Goal: Book appointment/travel/reservation

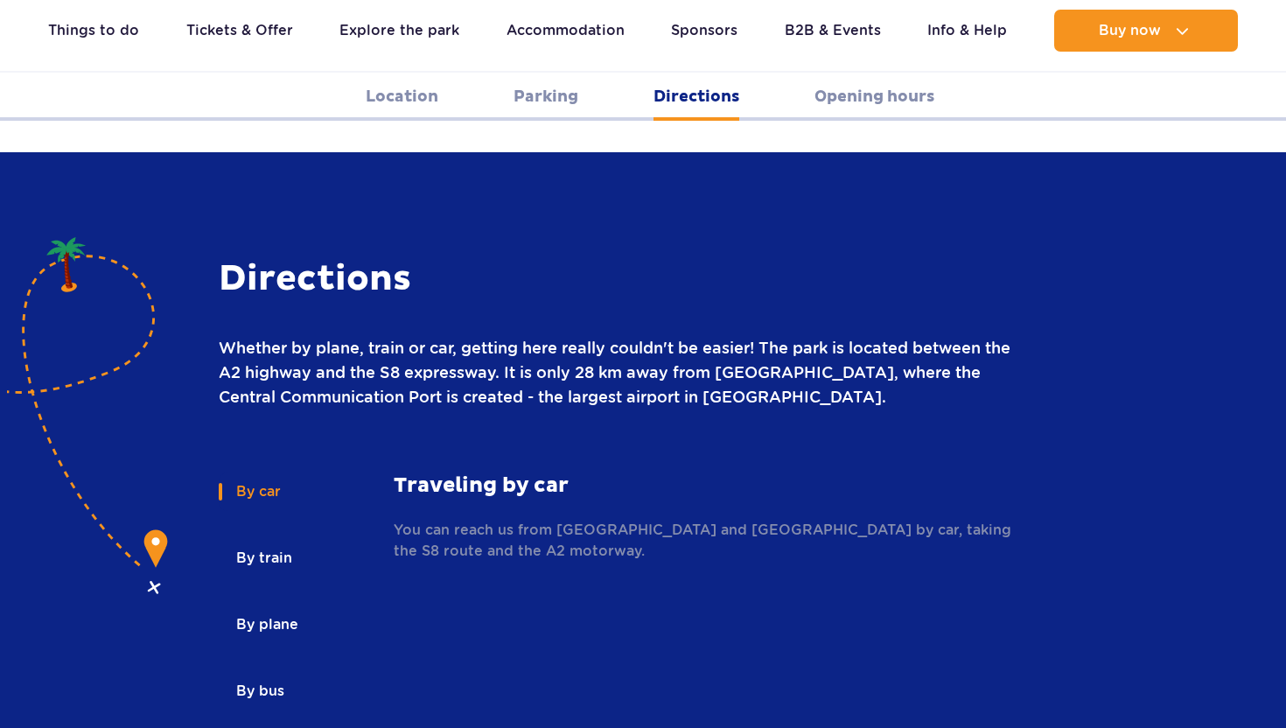
scroll to position [2283, 0]
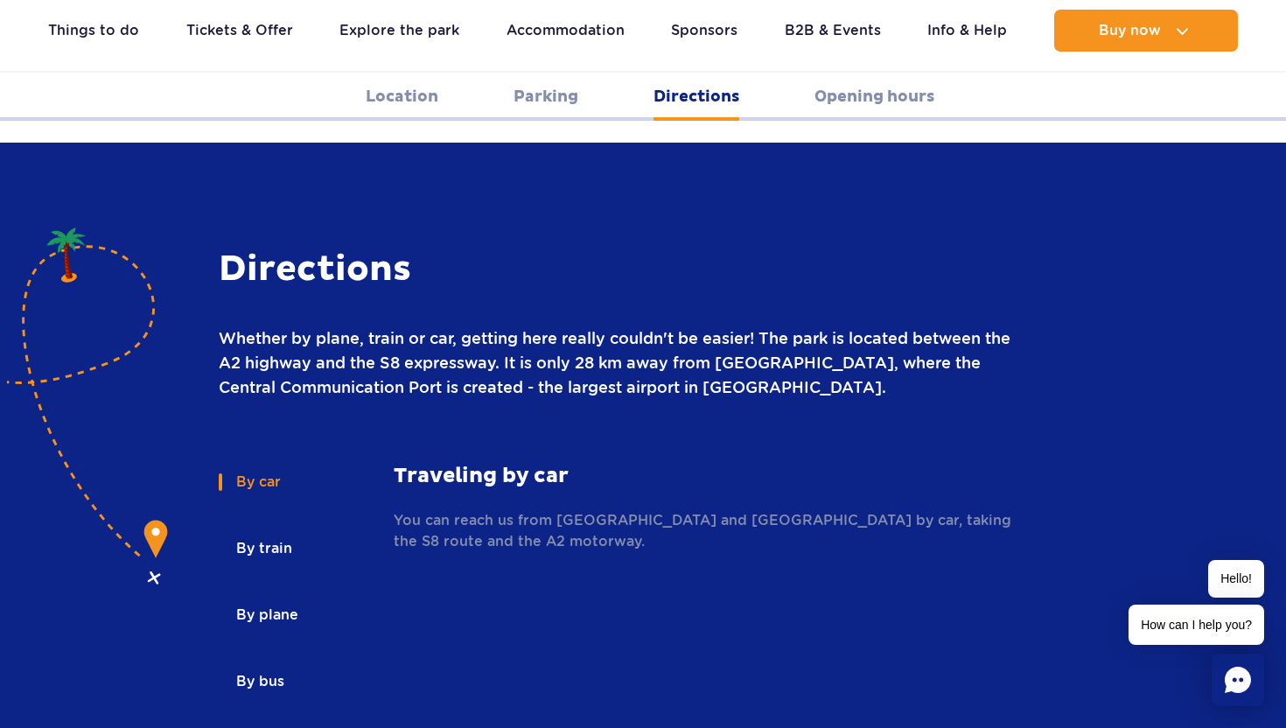
click at [263, 529] on button "By train" at bounding box center [263, 548] width 88 height 38
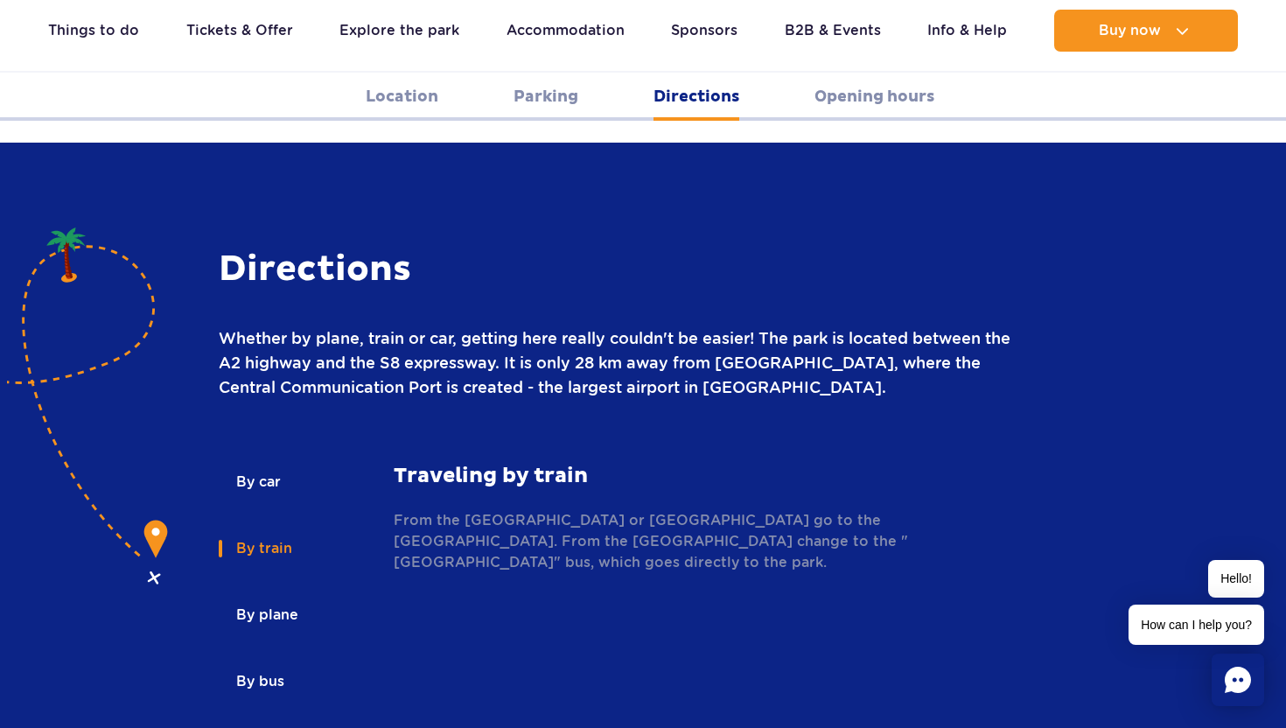
click at [283, 596] on button "By plane" at bounding box center [266, 615] width 94 height 38
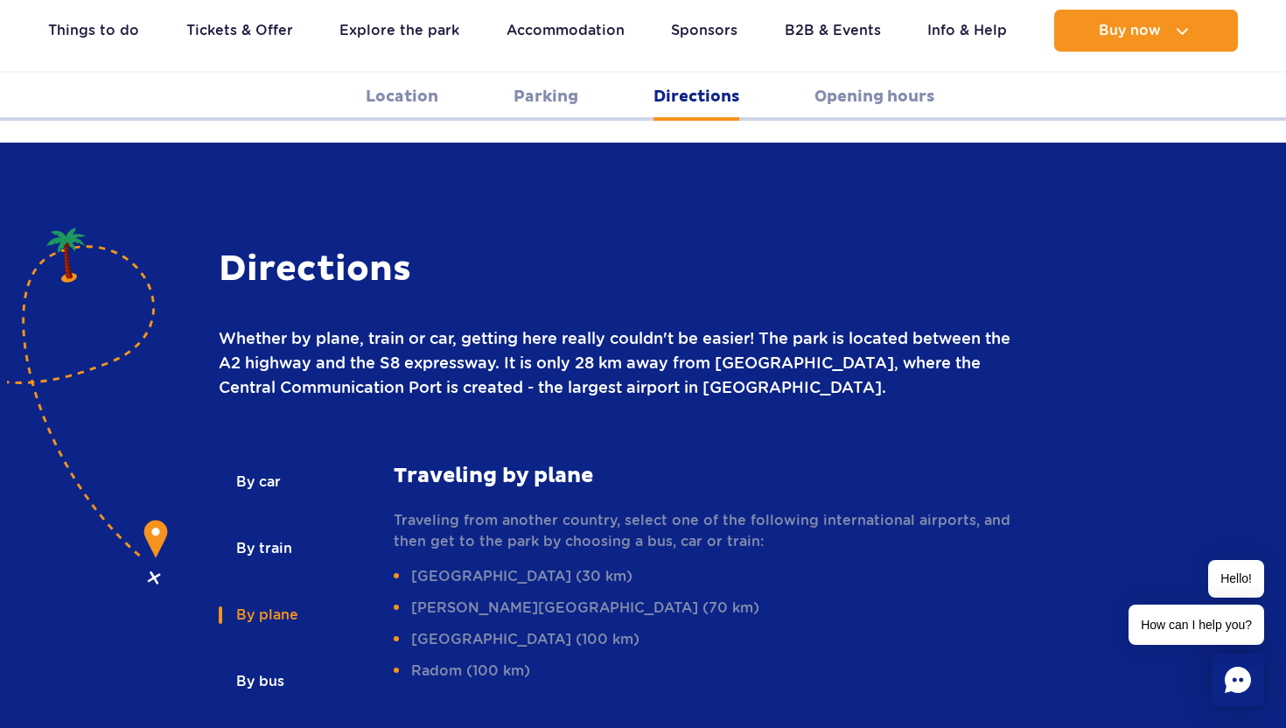
click at [456, 566] on li "Warsaw - Chopin Airport (30 km)" at bounding box center [709, 576] width 631 height 21
click at [527, 566] on li "Warsaw - Chopin Airport (30 km)" at bounding box center [709, 576] width 631 height 21
click at [478, 566] on li "Warsaw - Chopin Airport (30 km)" at bounding box center [709, 576] width 631 height 21
click at [441, 566] on li "Warsaw - Chopin Airport (30 km)" at bounding box center [709, 576] width 631 height 21
click at [504, 566] on li "Warsaw - Chopin Airport (30 km)" at bounding box center [709, 576] width 631 height 21
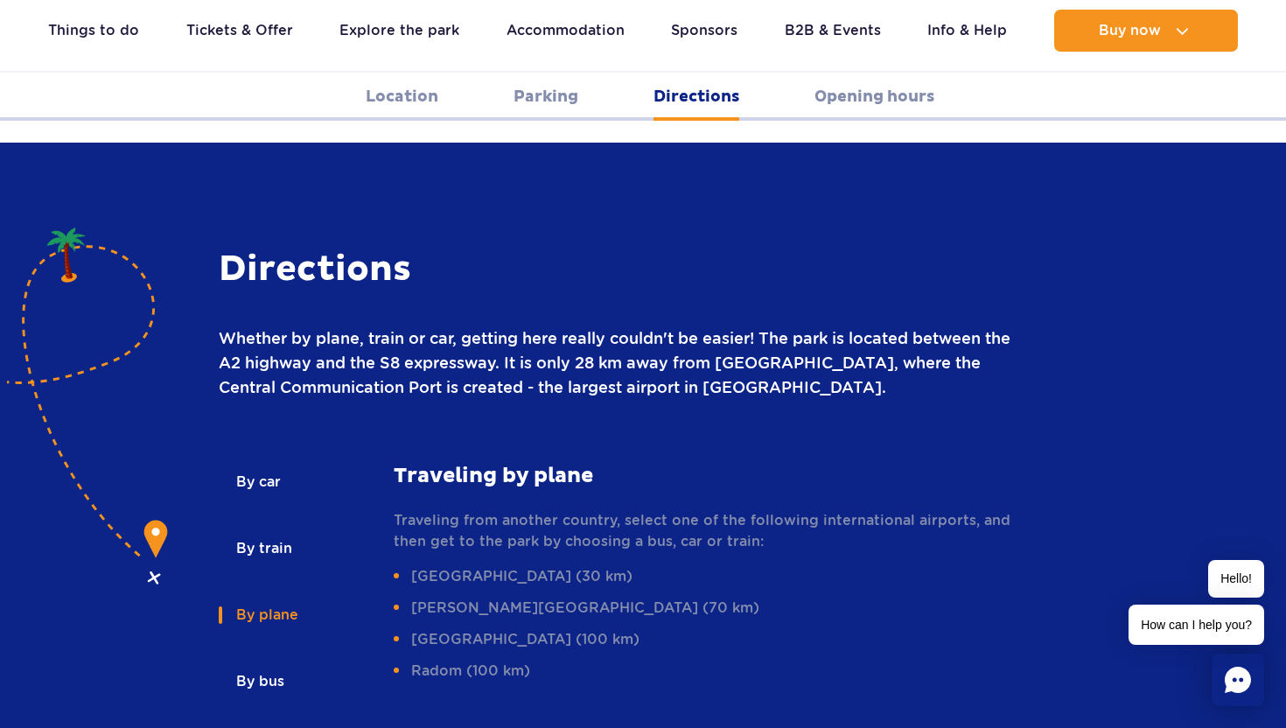
click at [268, 662] on button "By bus" at bounding box center [259, 681] width 80 height 38
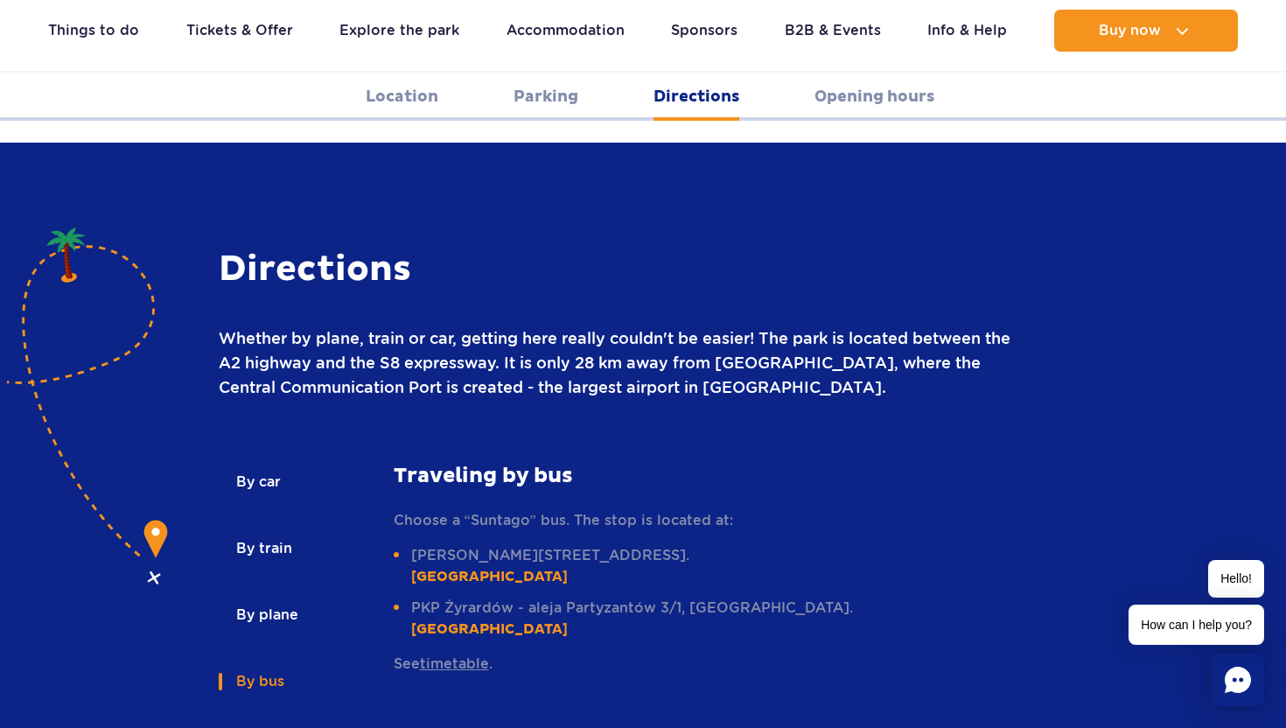
scroll to position [2292, 0]
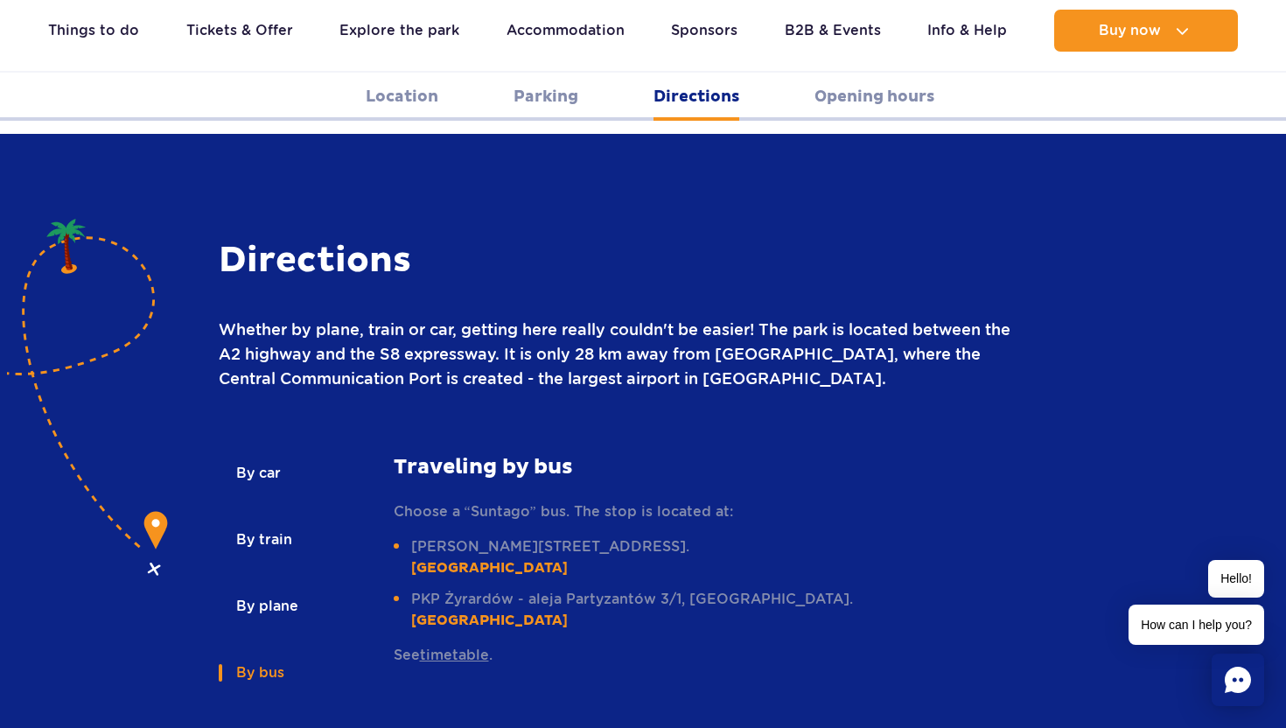
click at [271, 520] on button "By train" at bounding box center [263, 539] width 88 height 38
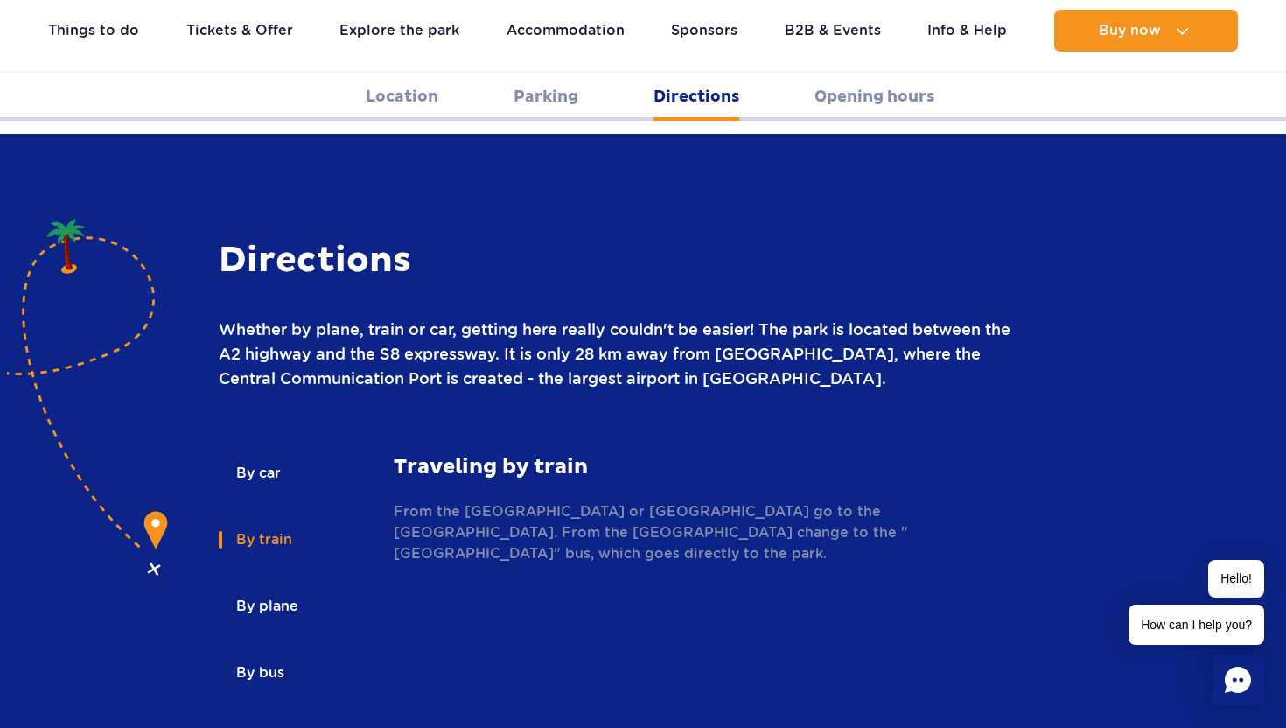
click at [258, 653] on button "By bus" at bounding box center [259, 672] width 80 height 38
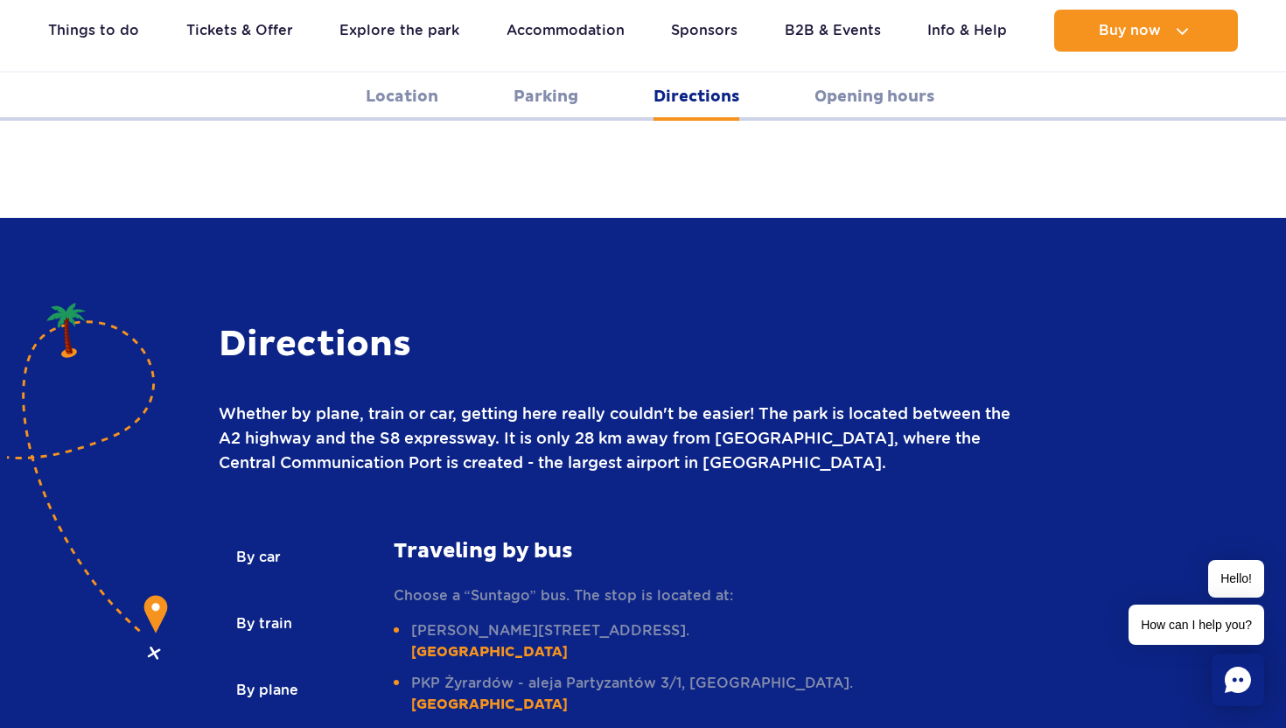
scroll to position [2175, 0]
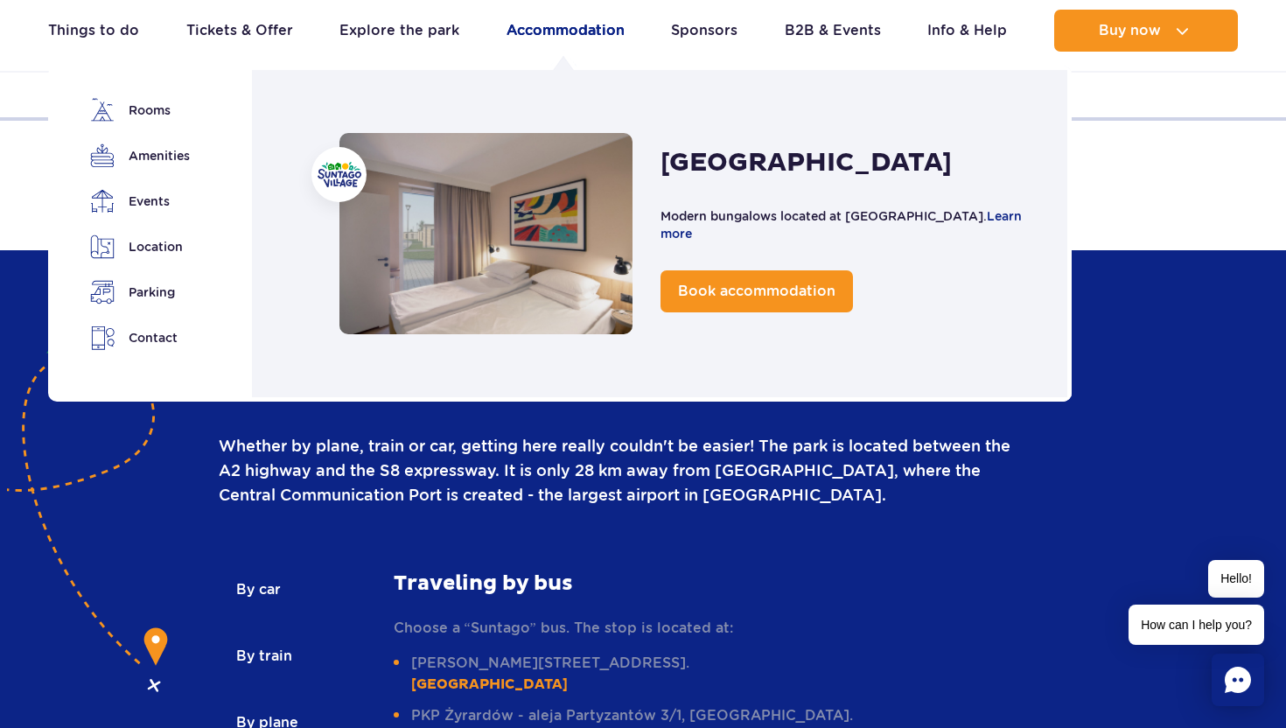
click at [583, 17] on link "Accommodation" at bounding box center [565, 31] width 118 height 42
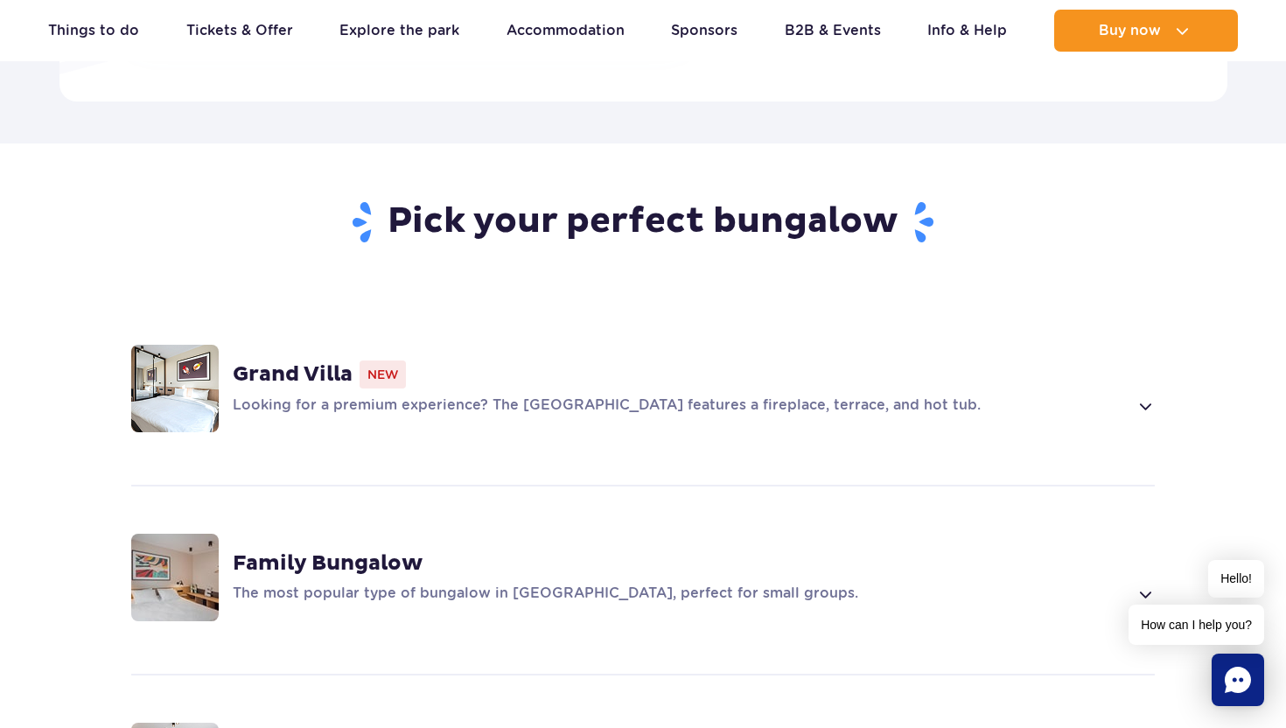
scroll to position [1057, 0]
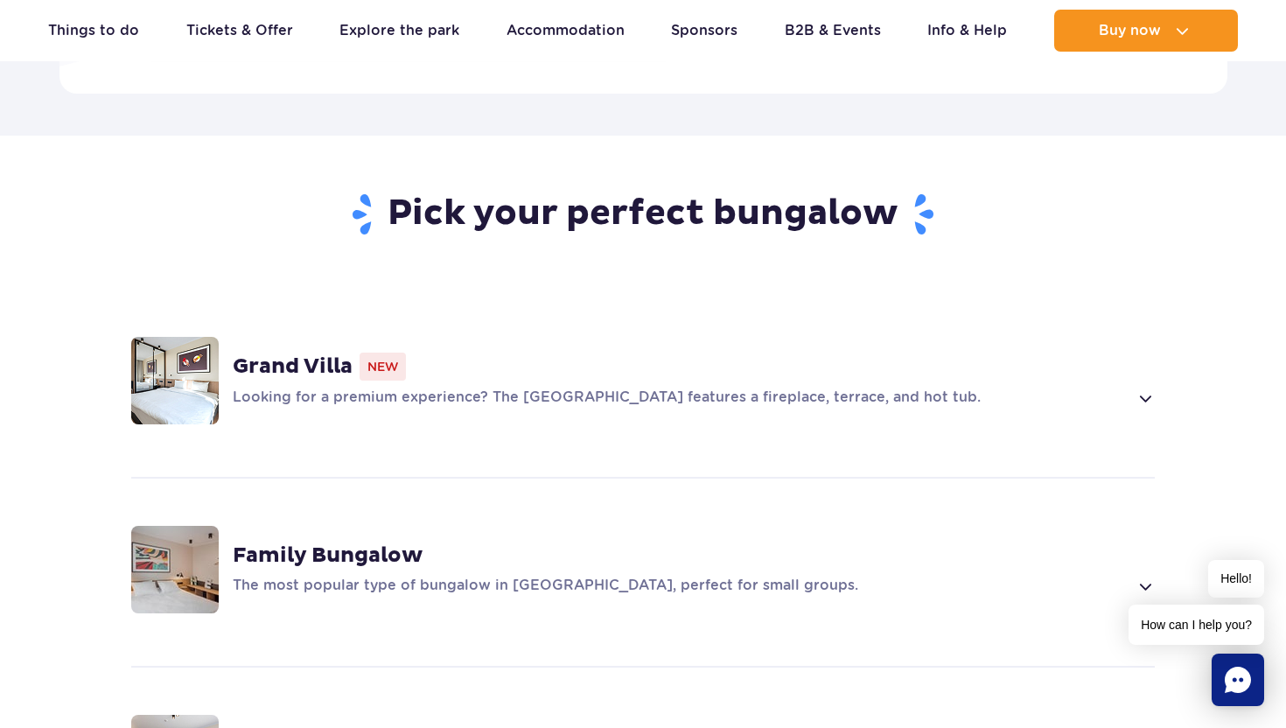
click at [760, 368] on div "Grand Villa New Looking for a premium experience? The [GEOGRAPHIC_DATA] feature…" at bounding box center [642, 380] width 1121 height 185
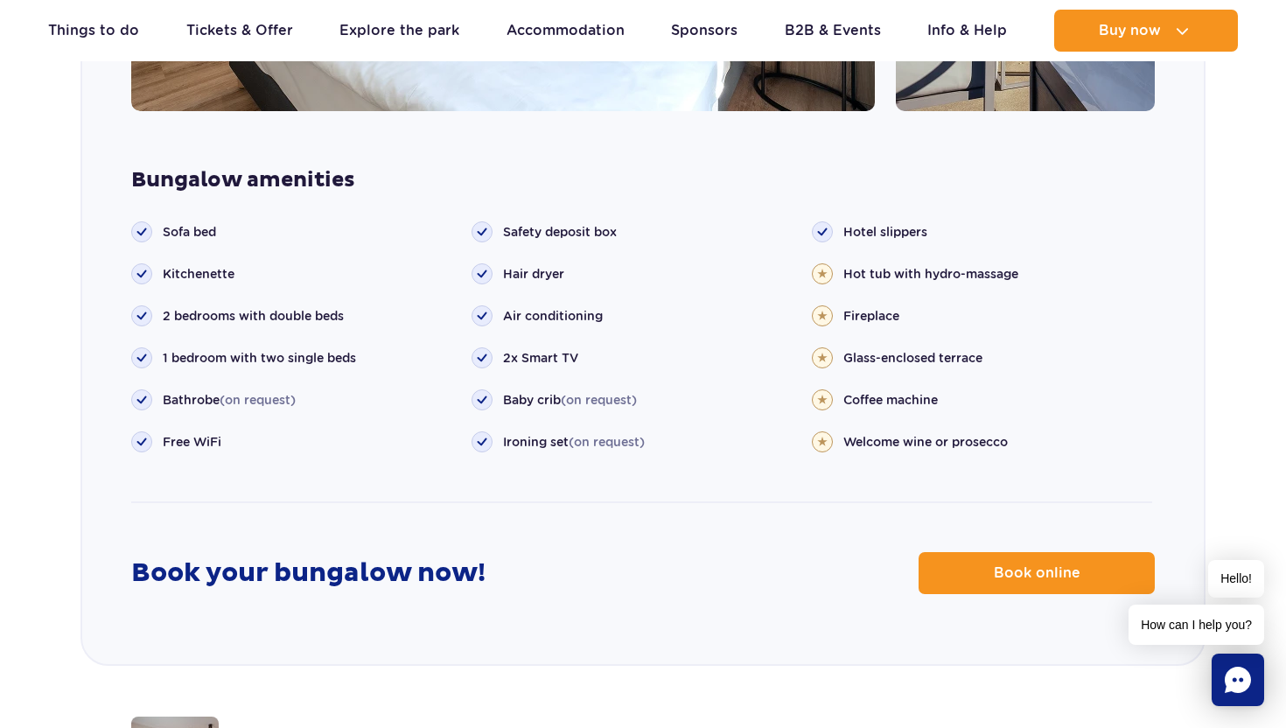
scroll to position [1902, 0]
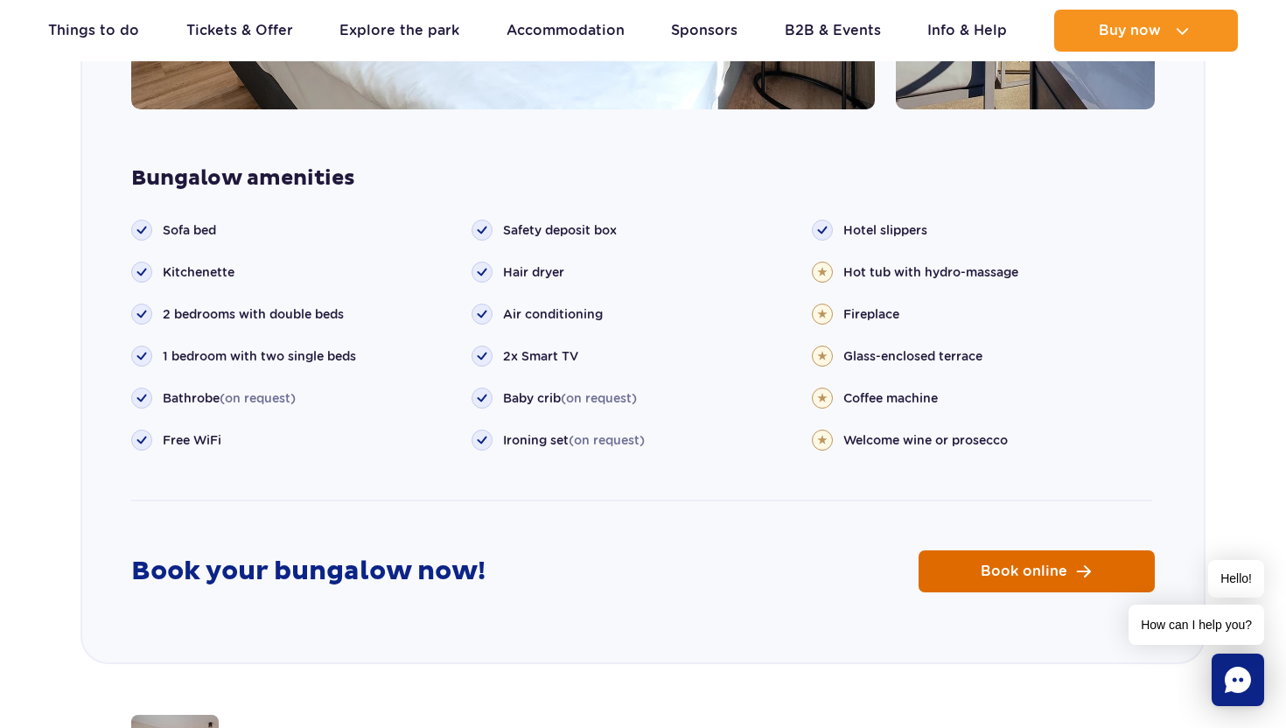
click at [996, 550] on link "Book online" at bounding box center [1036, 571] width 236 height 42
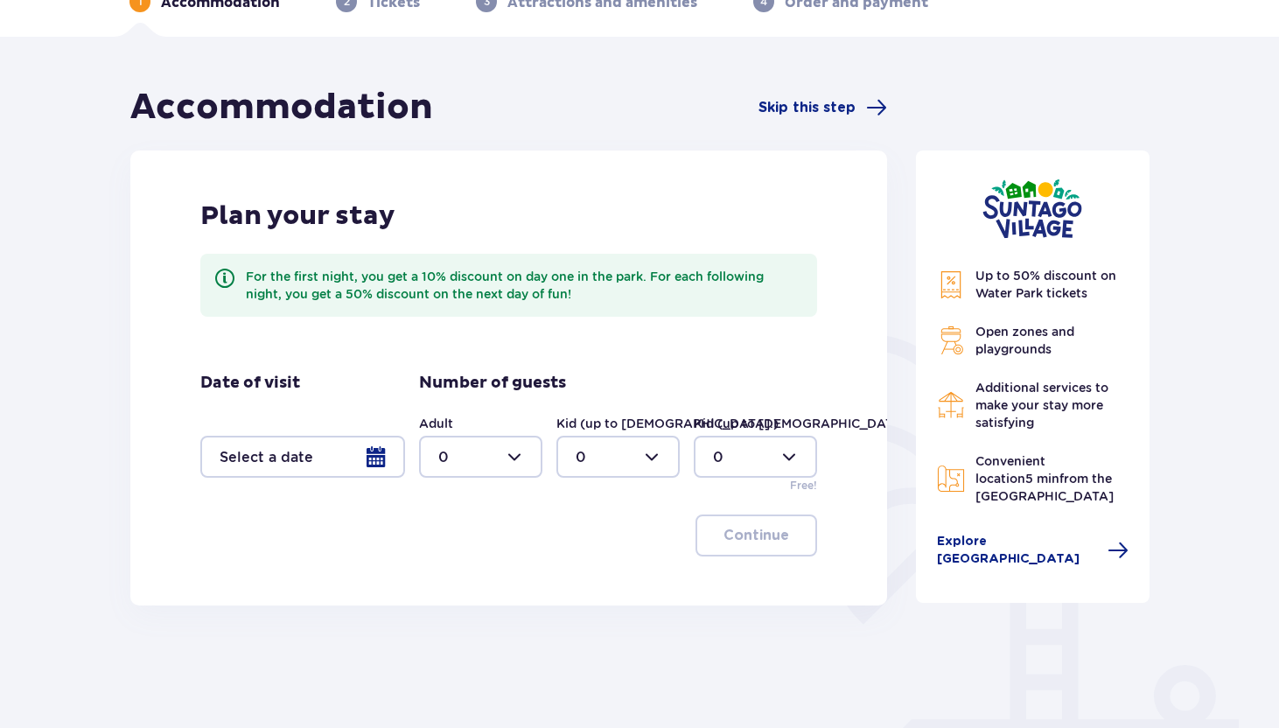
scroll to position [129, 0]
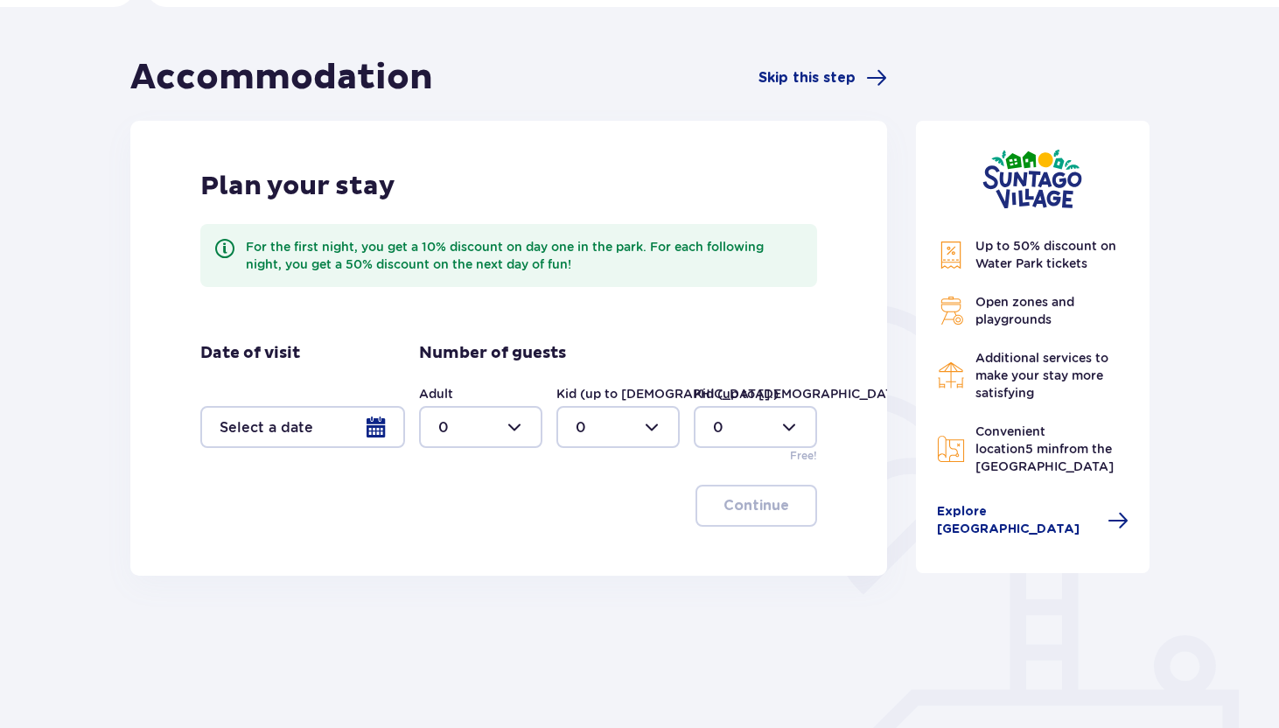
click at [380, 437] on div at bounding box center [302, 427] width 205 height 42
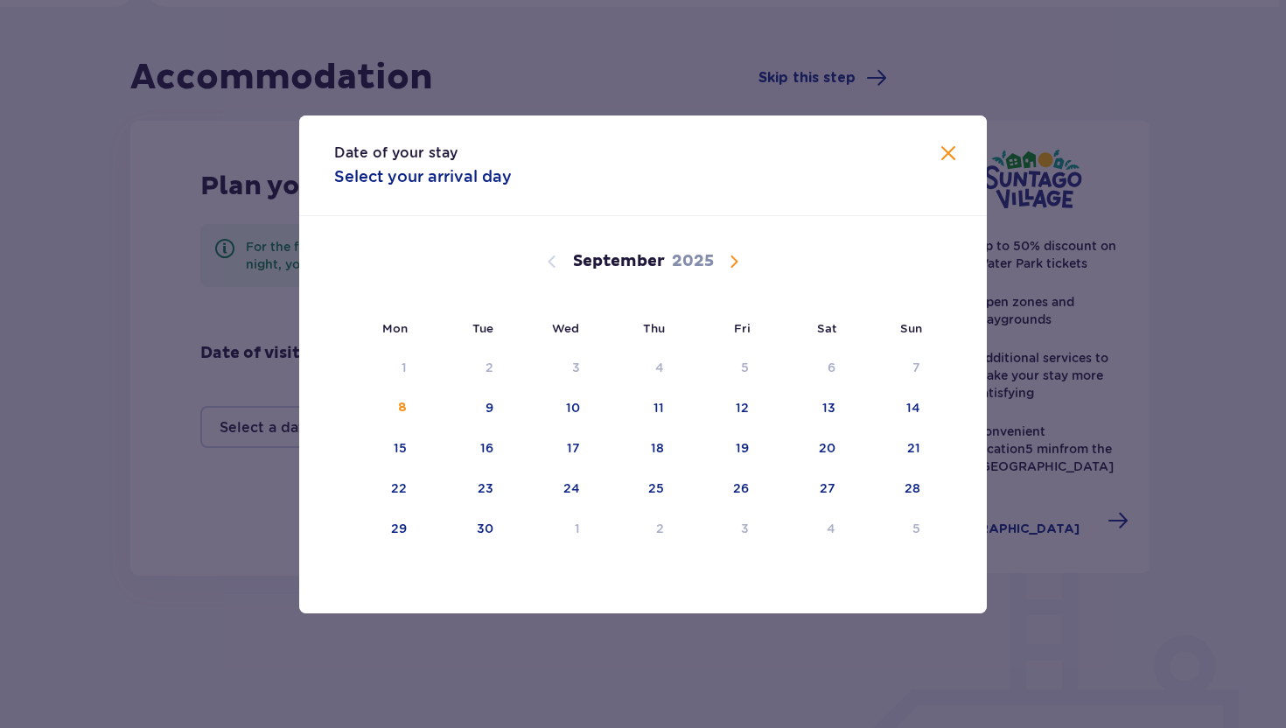
click at [730, 268] on span "Calendar" at bounding box center [733, 261] width 21 height 21
click at [493, 456] on div "14" at bounding box center [487, 447] width 14 height 17
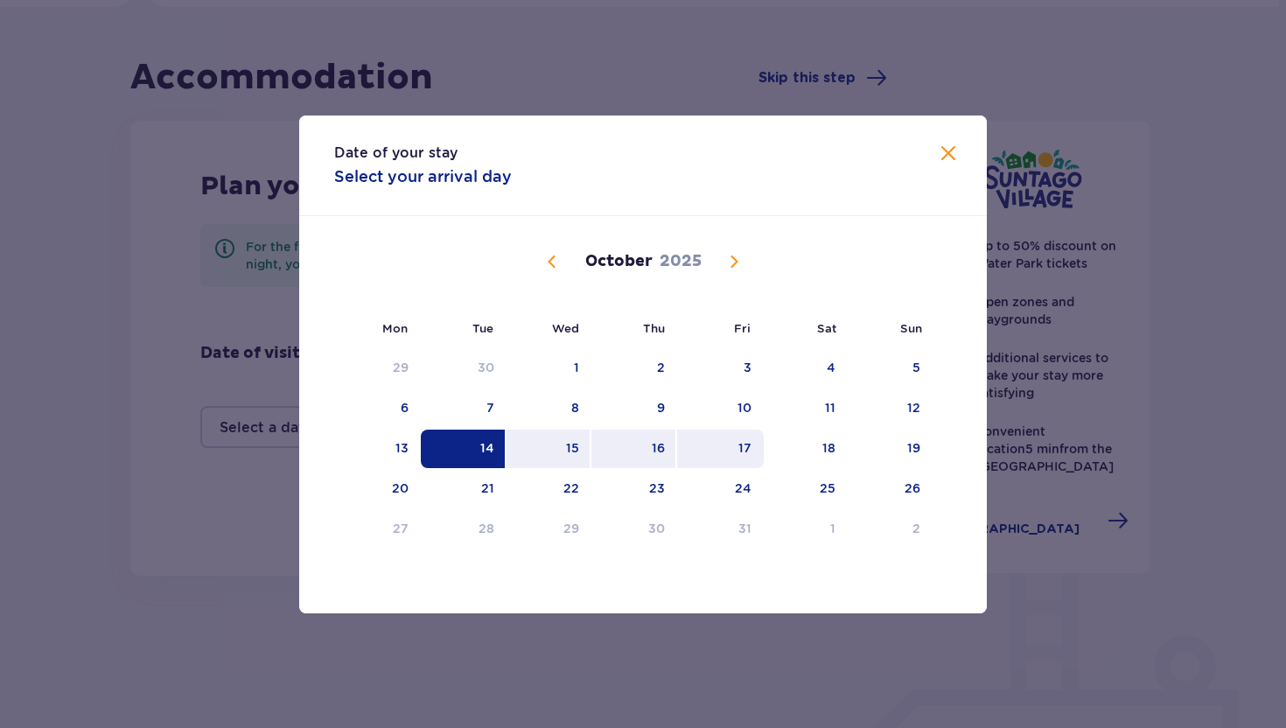
click at [734, 444] on div "17" at bounding box center [720, 448] width 87 height 38
type input "14.10.25 - 17.10.25"
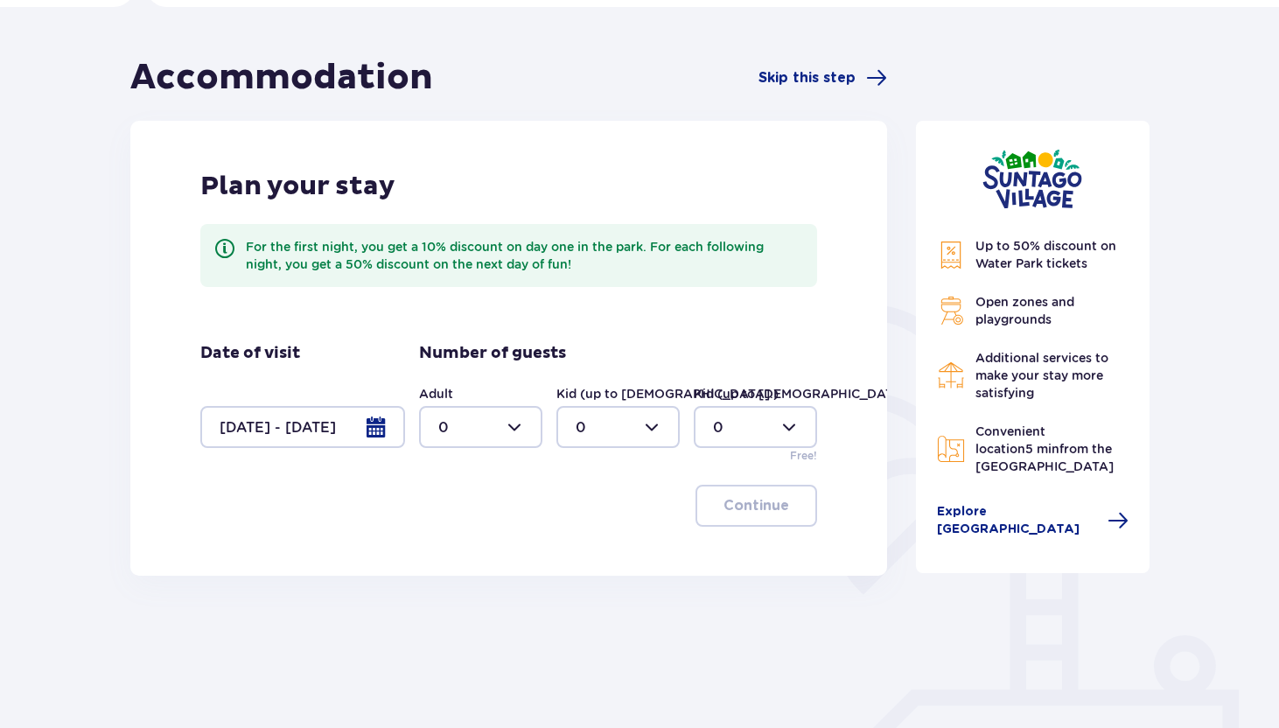
click at [369, 436] on div at bounding box center [302, 427] width 205 height 42
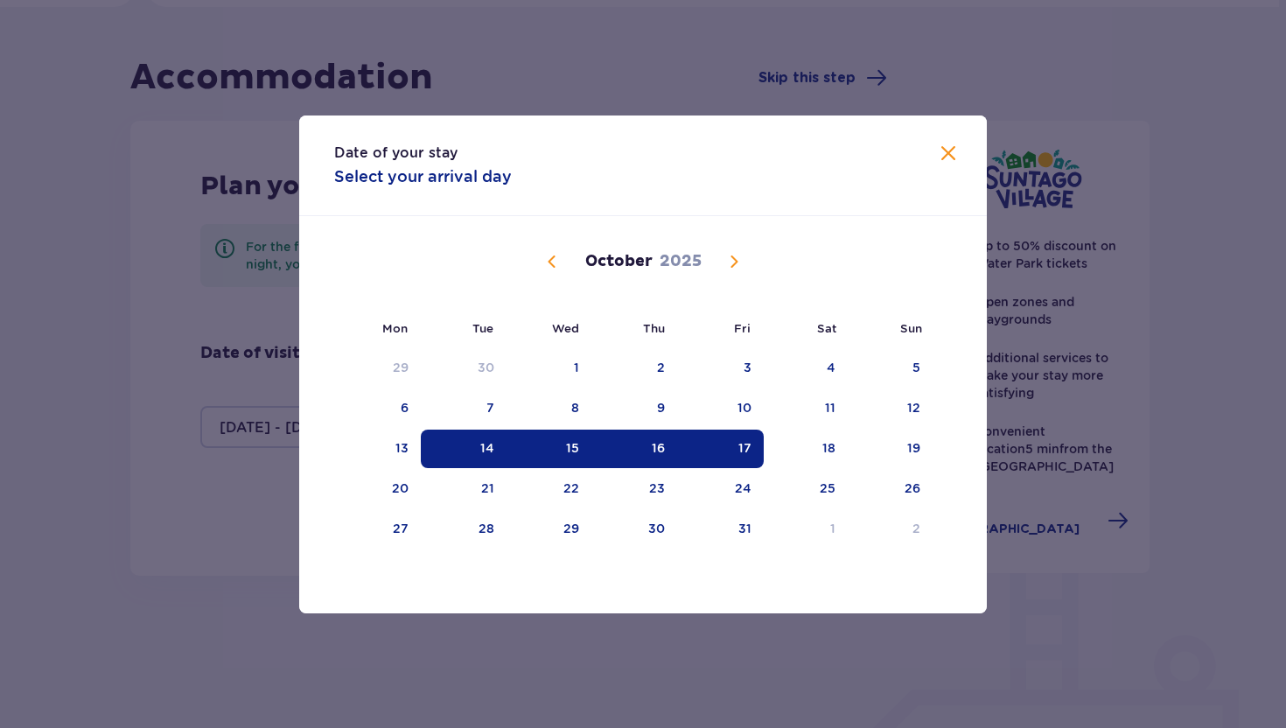
click at [953, 143] on span at bounding box center [948, 153] width 21 height 21
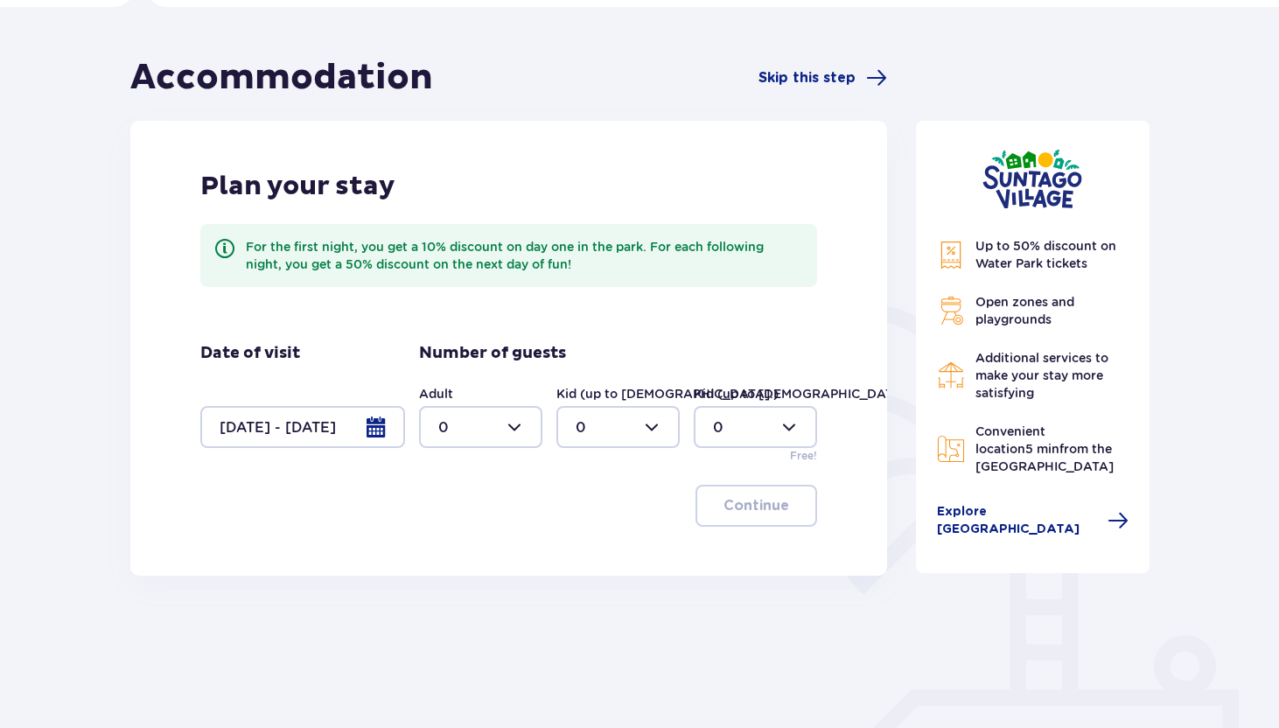
click at [534, 439] on div at bounding box center [480, 427] width 123 height 42
click at [472, 548] on div "2" at bounding box center [480, 553] width 85 height 19
type input "2"
click at [726, 500] on p "Continue" at bounding box center [756, 505] width 66 height 19
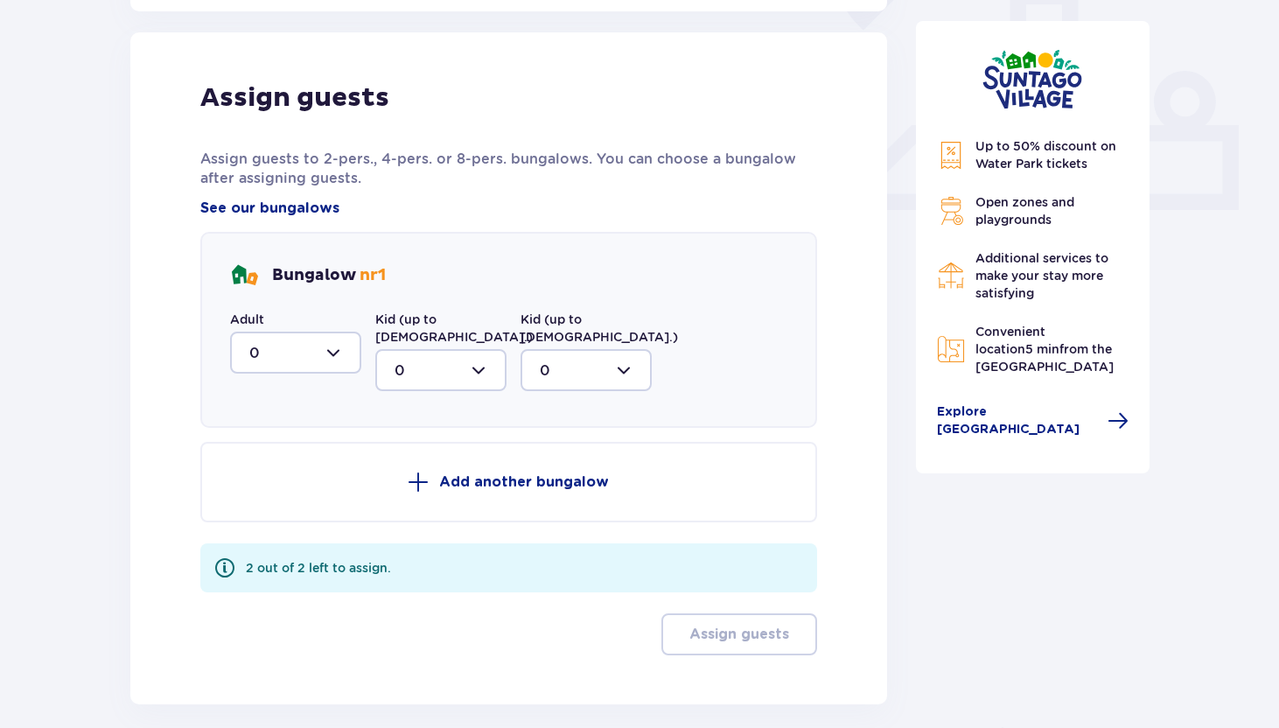
scroll to position [705, 0]
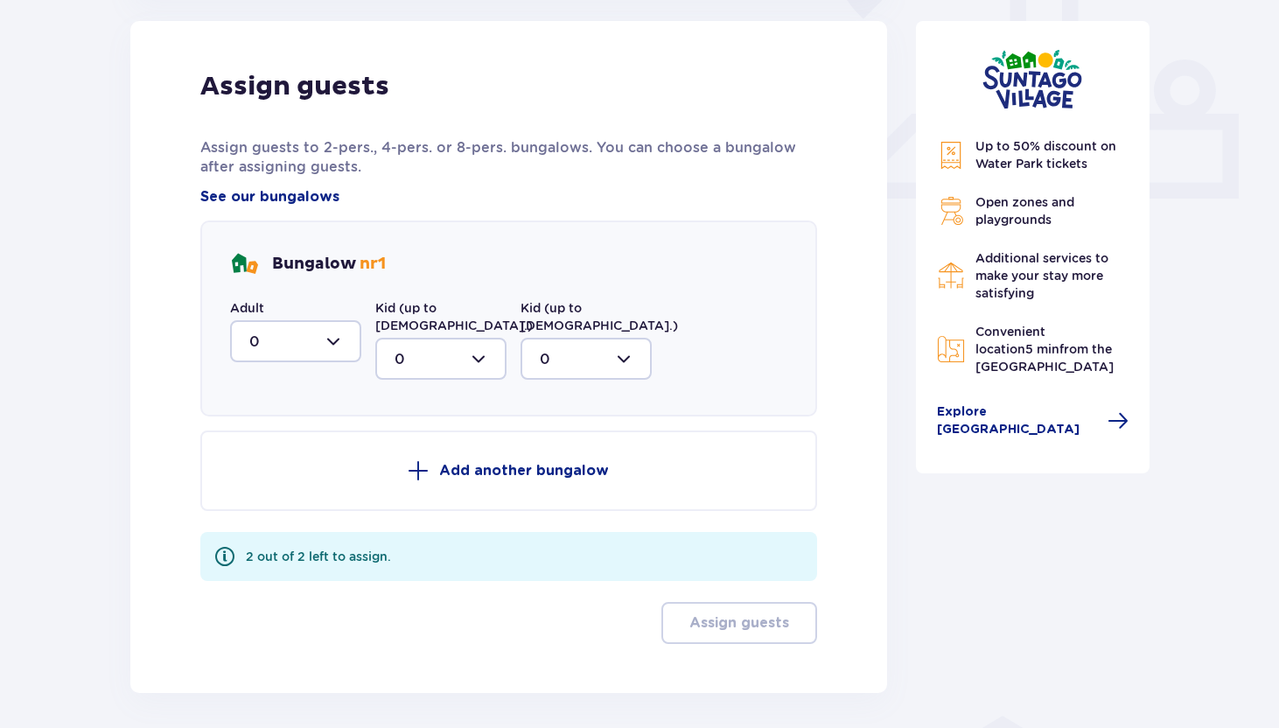
click at [325, 341] on div at bounding box center [295, 341] width 131 height 42
click at [280, 427] on div "1" at bounding box center [295, 431] width 93 height 19
click at [323, 345] on div at bounding box center [295, 341] width 131 height 42
click at [273, 464] on div "2" at bounding box center [295, 467] width 93 height 19
type input "2"
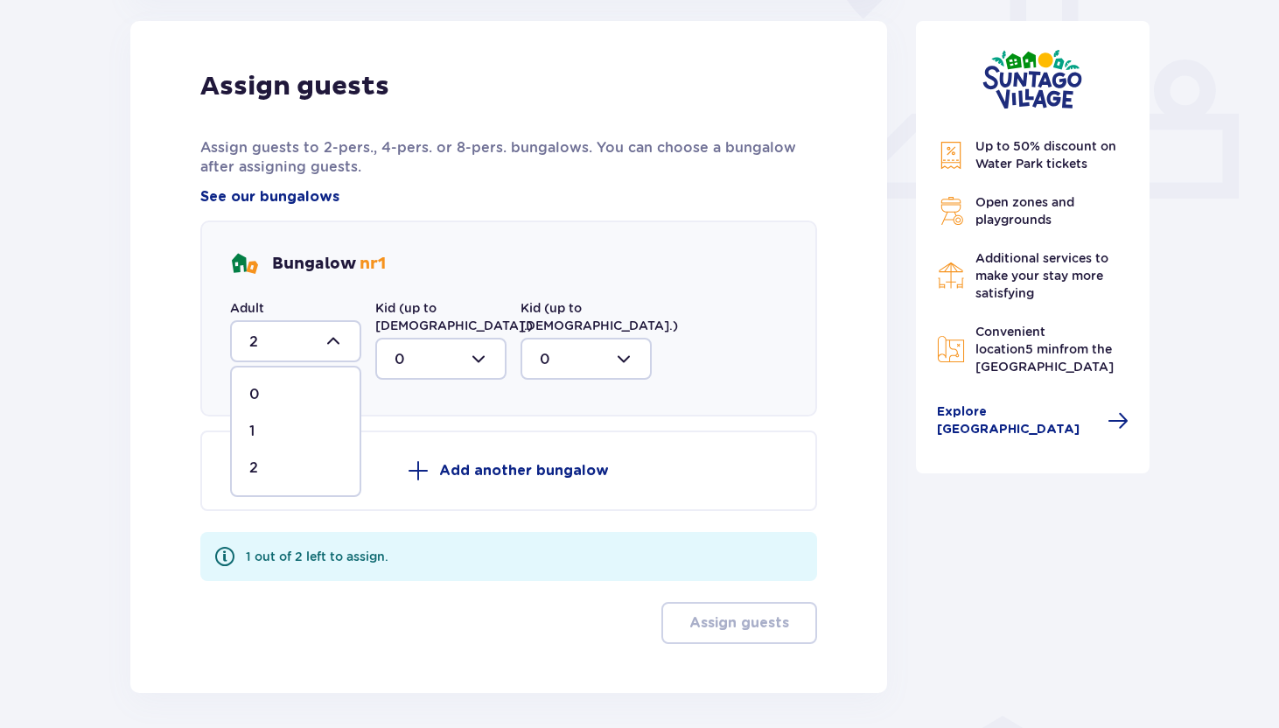
scroll to position [586, 0]
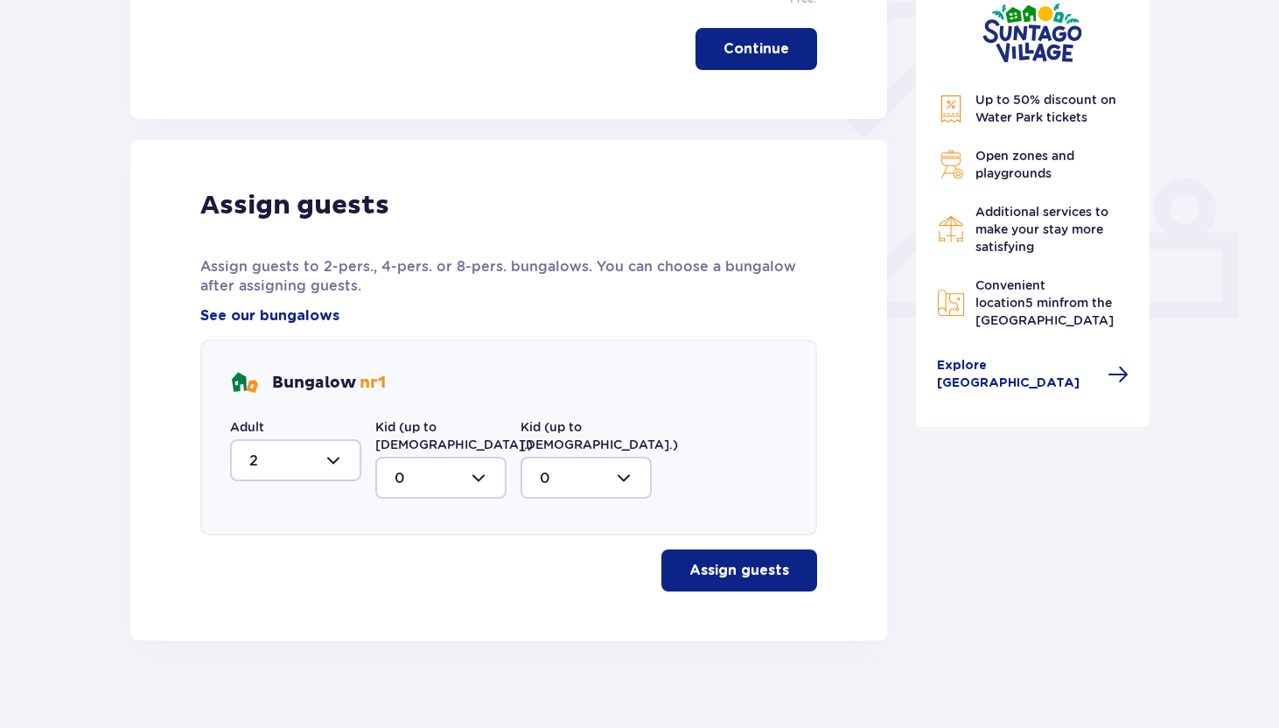
click at [732, 561] on p "Assign guests" at bounding box center [739, 570] width 100 height 19
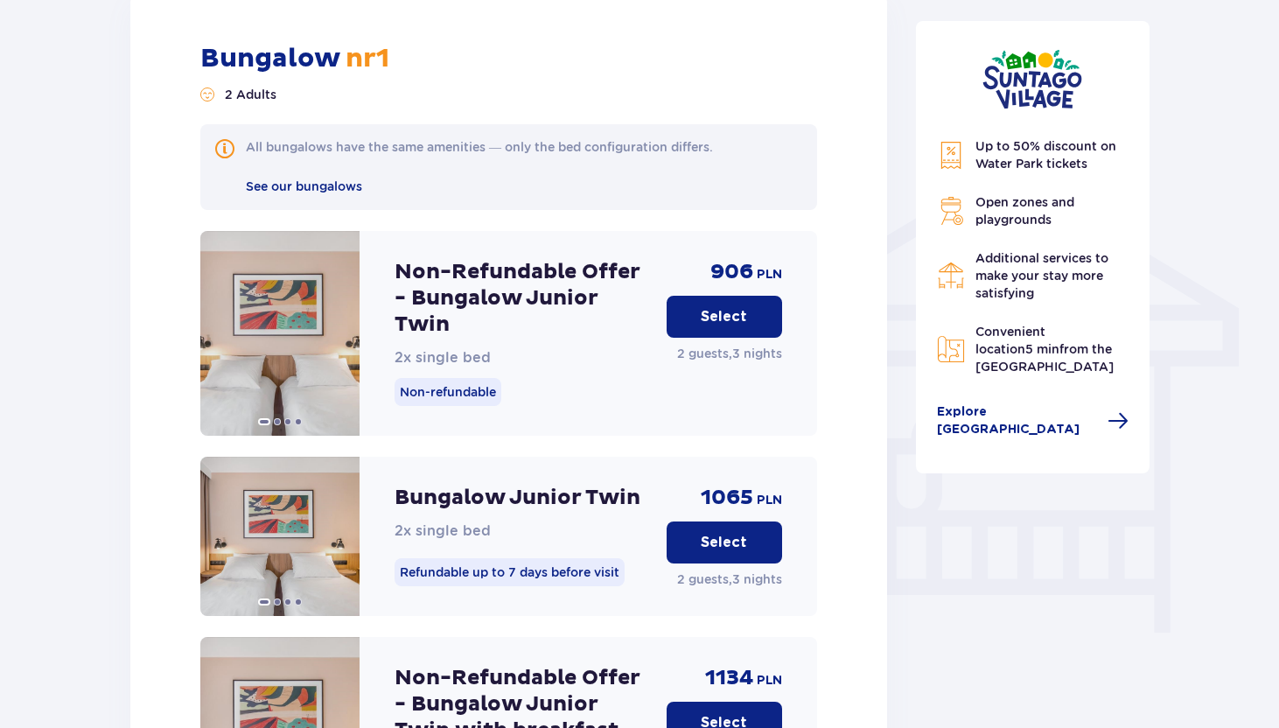
scroll to position [1260, 0]
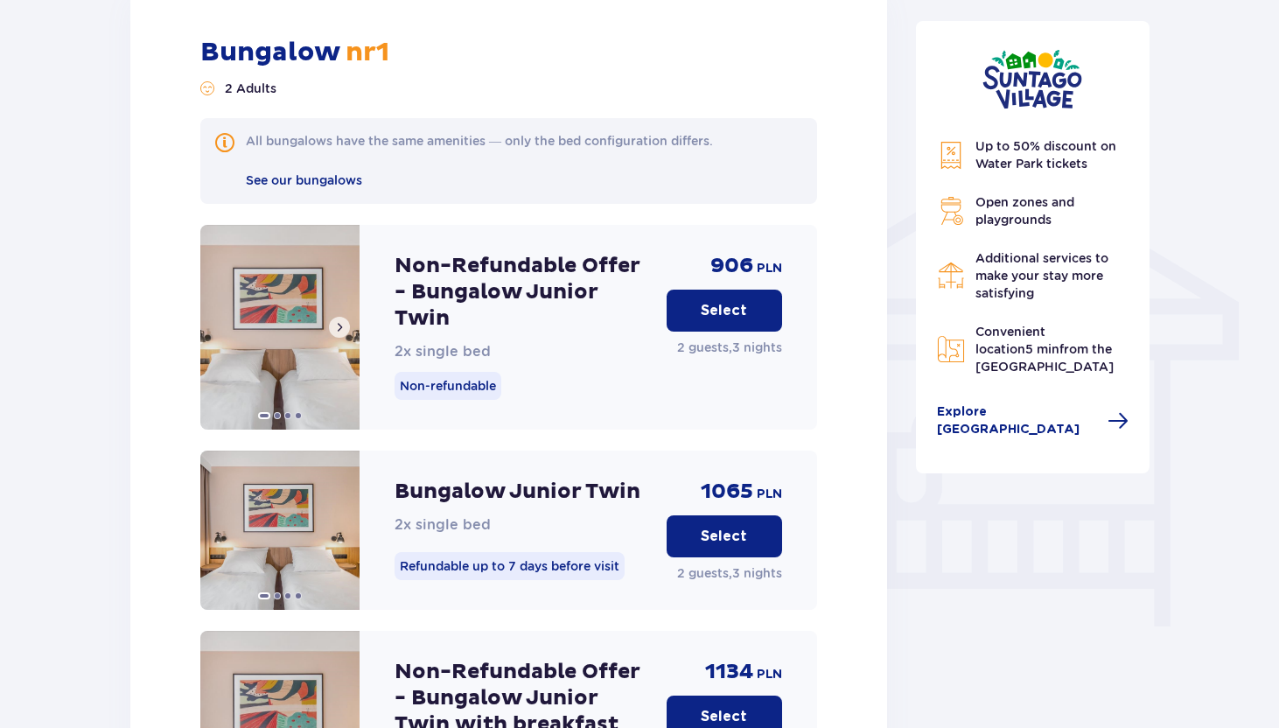
click at [339, 317] on button at bounding box center [339, 327] width 21 height 21
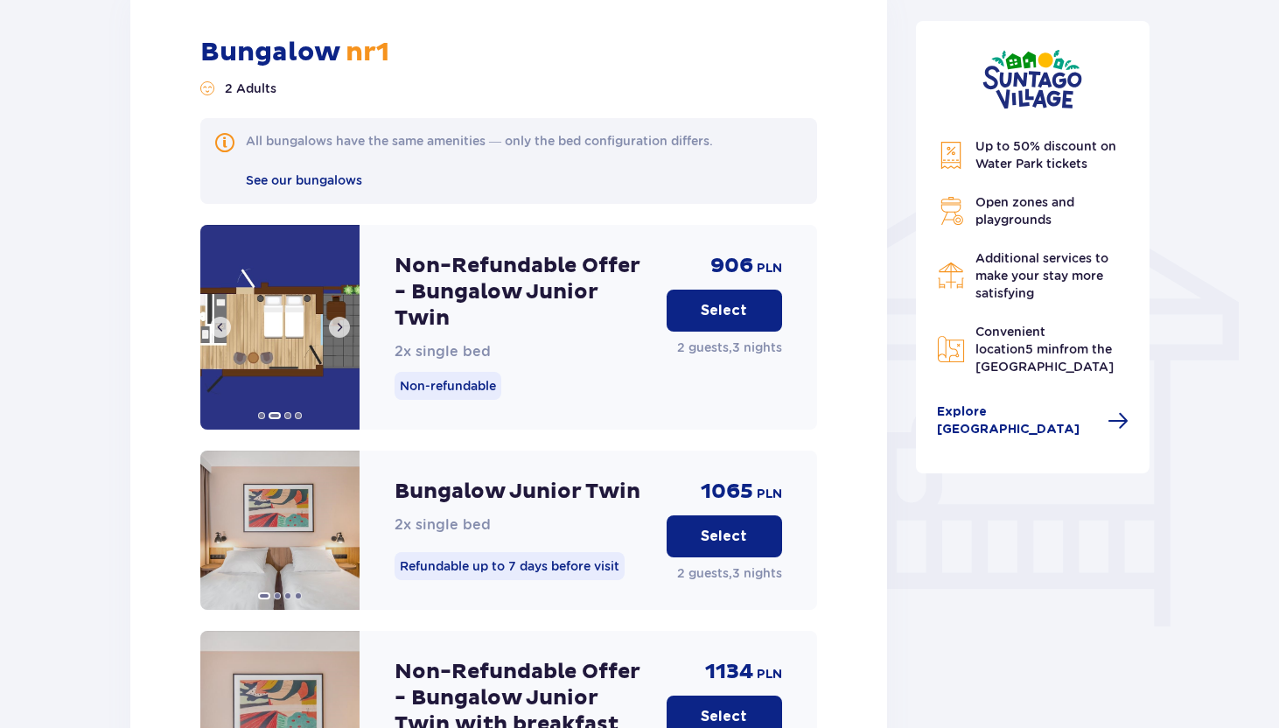
click at [339, 320] on span at bounding box center [339, 327] width 14 height 14
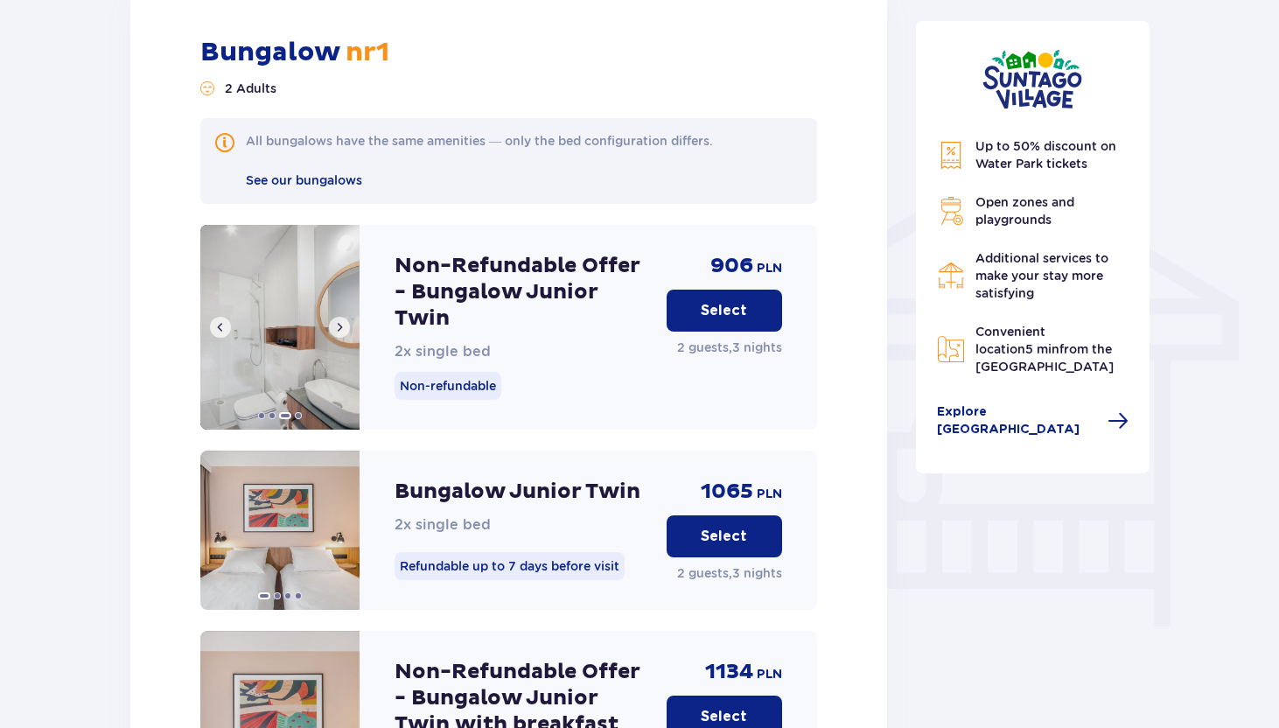
click at [339, 320] on span at bounding box center [339, 327] width 14 height 14
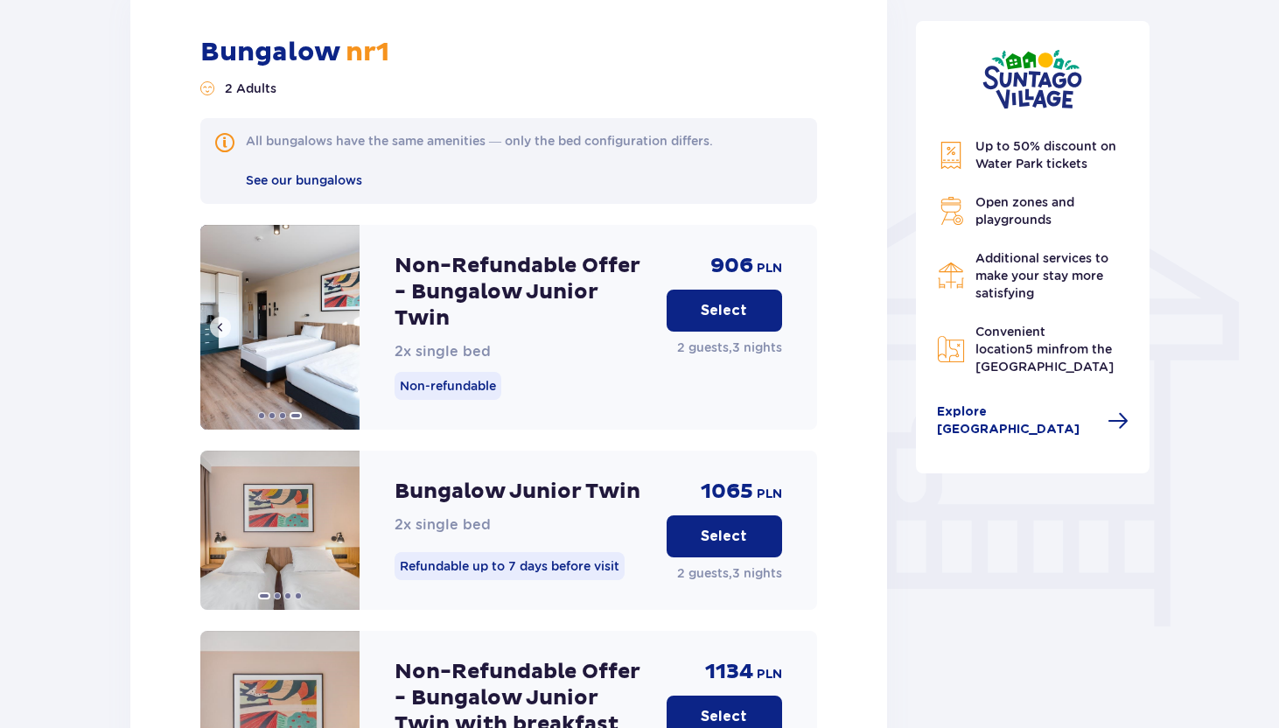
click at [339, 316] on img at bounding box center [279, 327] width 159 height 205
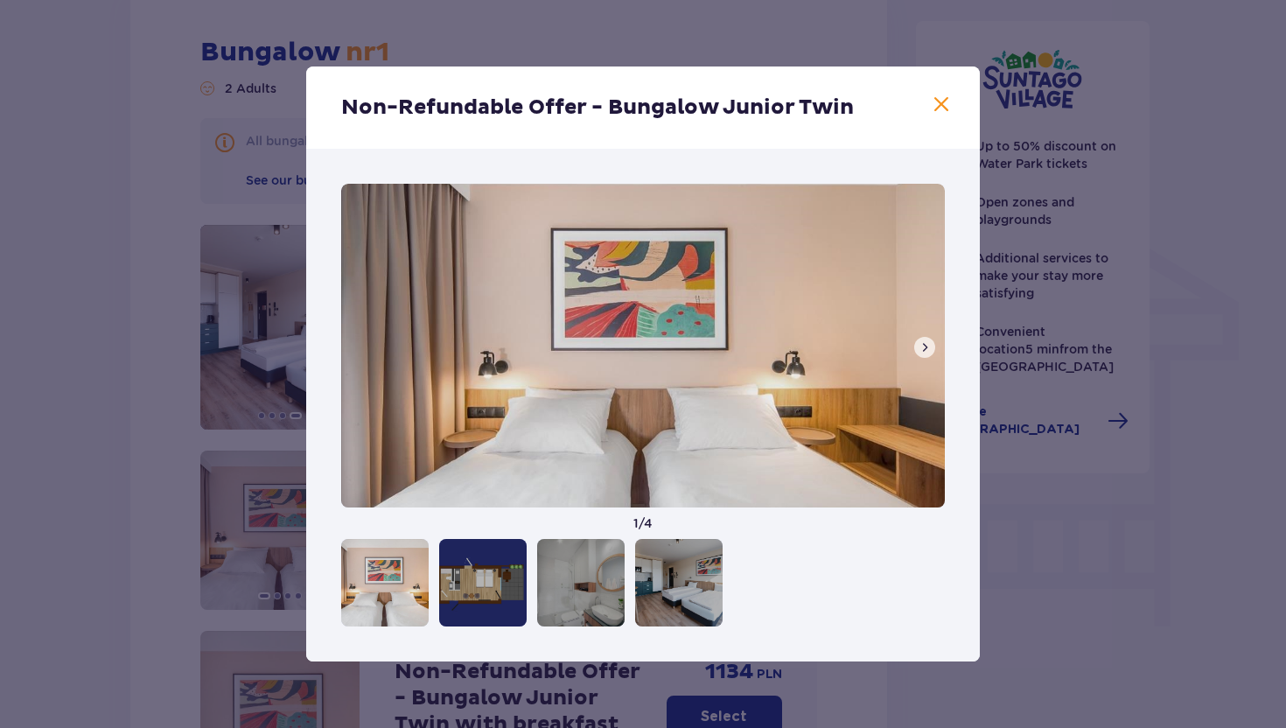
click at [925, 348] on span at bounding box center [925, 347] width 14 height 14
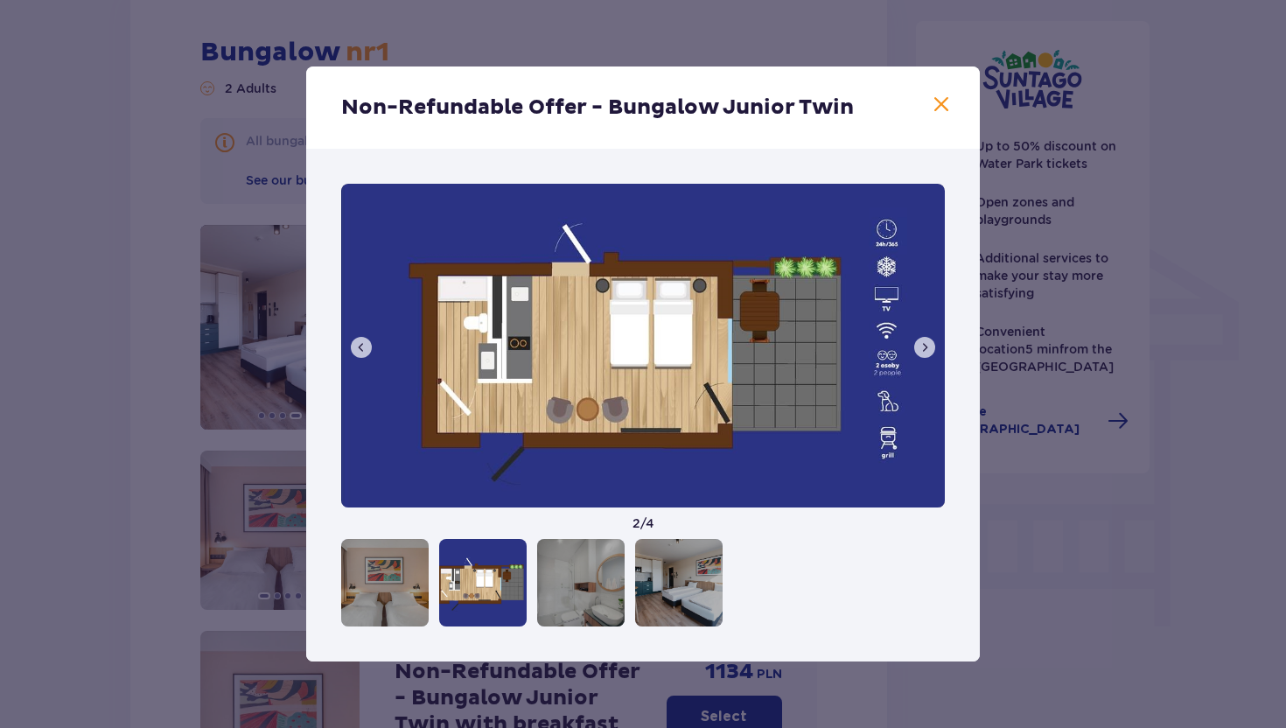
click at [925, 348] on span at bounding box center [925, 347] width 14 height 14
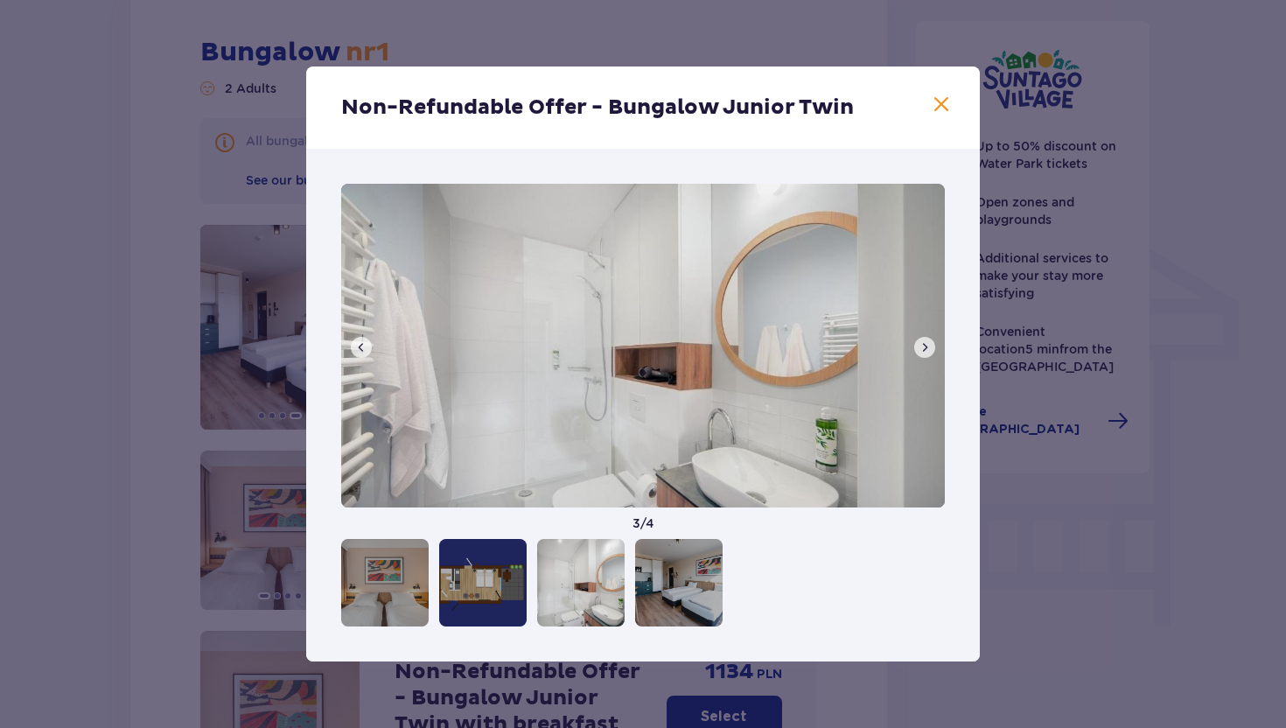
click at [925, 348] on span at bounding box center [925, 347] width 14 height 14
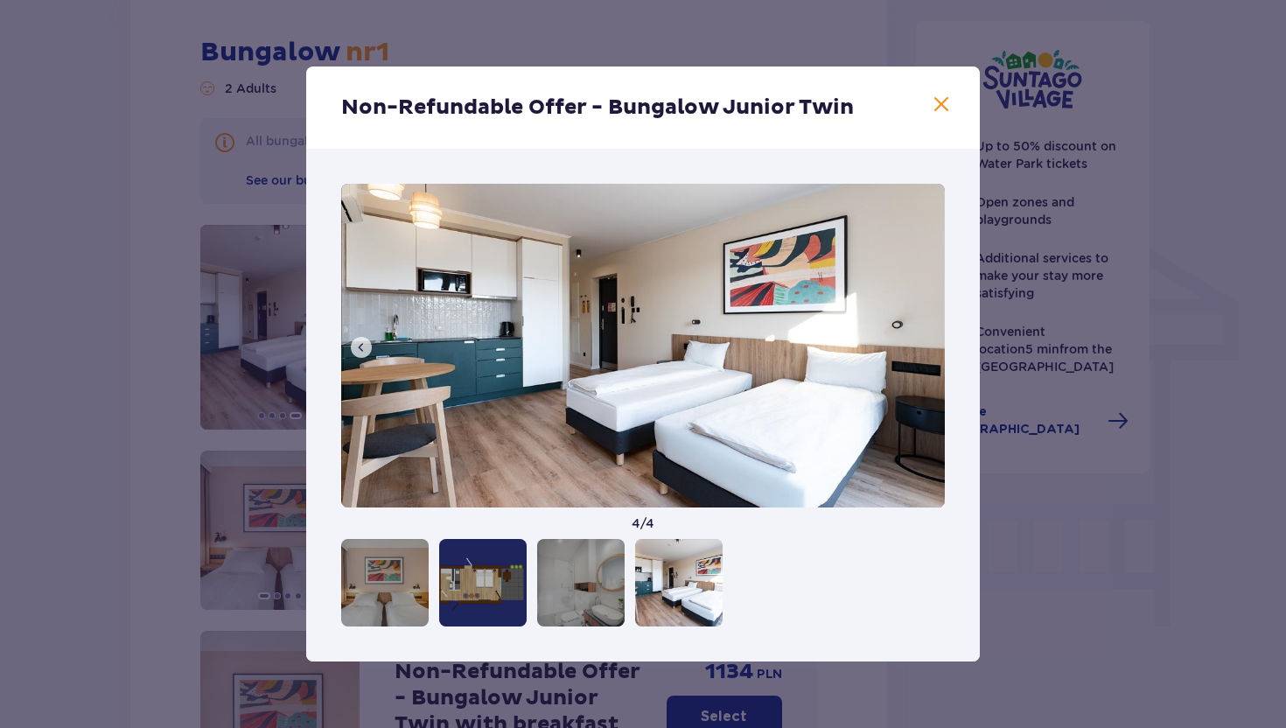
click at [925, 348] on img at bounding box center [643, 346] width 604 height 324
click at [946, 115] on span at bounding box center [941, 104] width 21 height 21
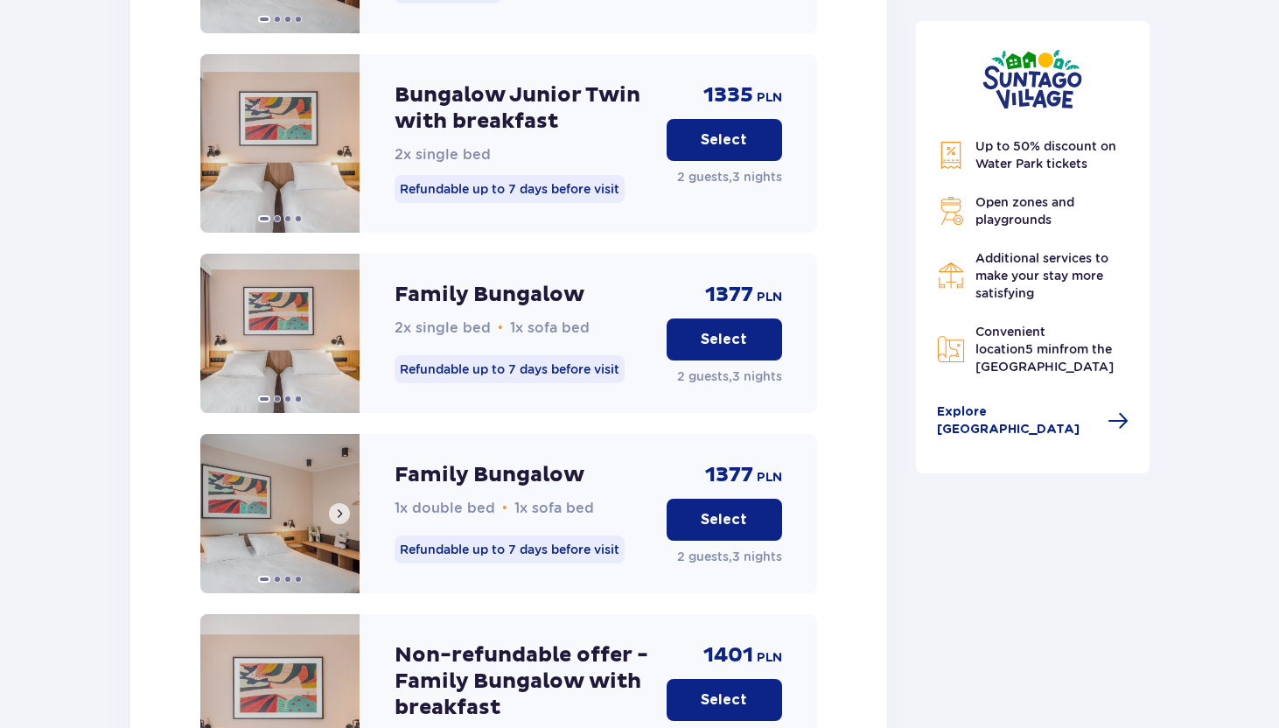
scroll to position [2460, 0]
click at [339, 507] on span at bounding box center [339, 514] width 14 height 14
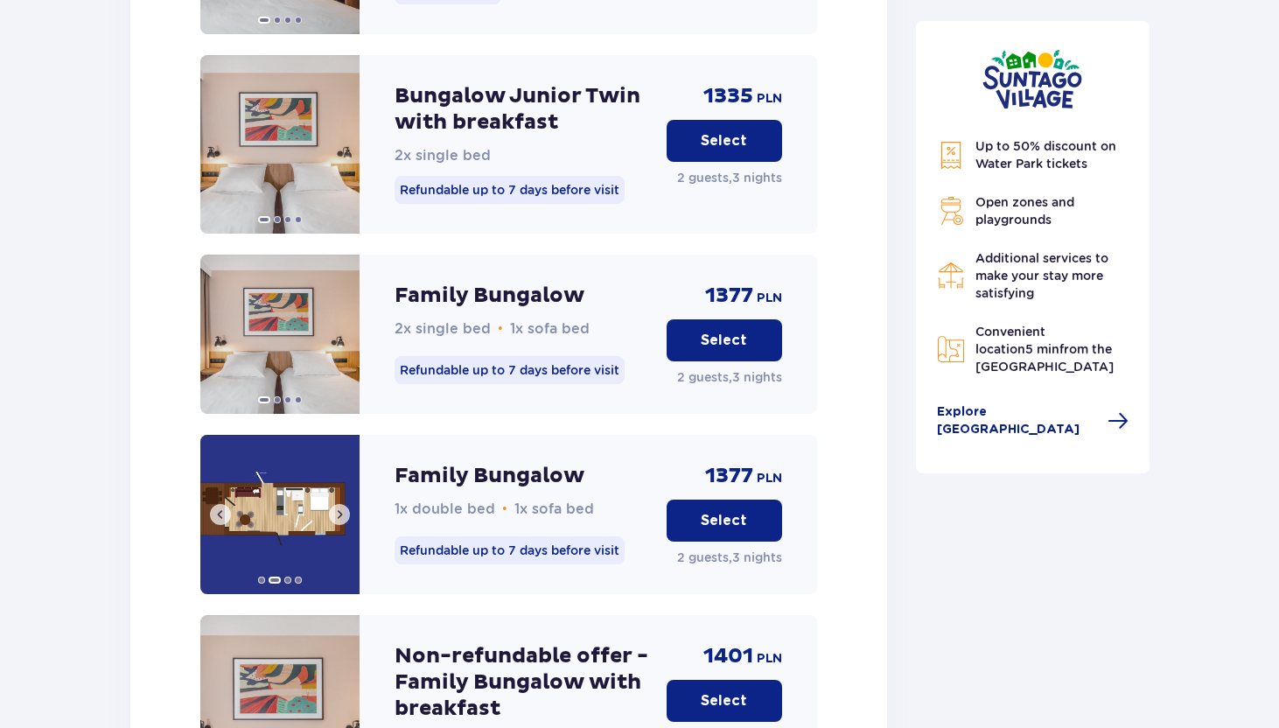
click at [339, 507] on span at bounding box center [339, 514] width 14 height 14
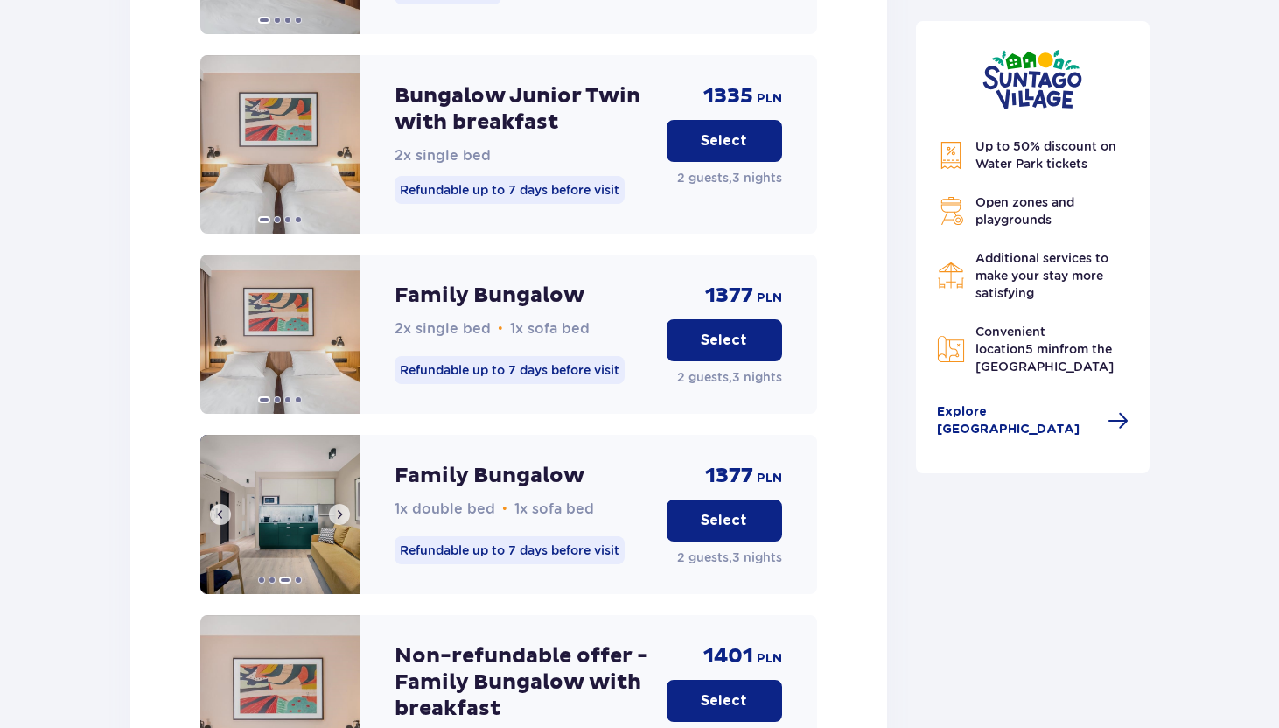
click at [339, 507] on span at bounding box center [339, 514] width 14 height 14
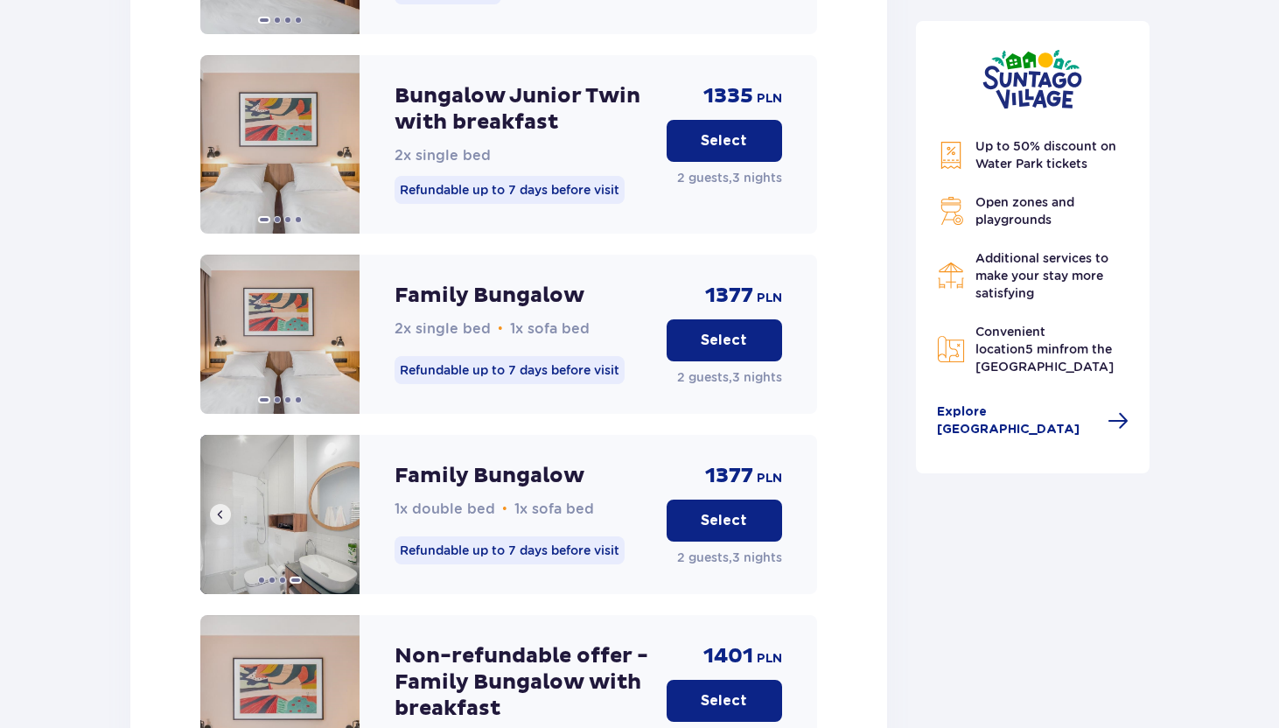
click at [339, 503] on img at bounding box center [279, 514] width 159 height 159
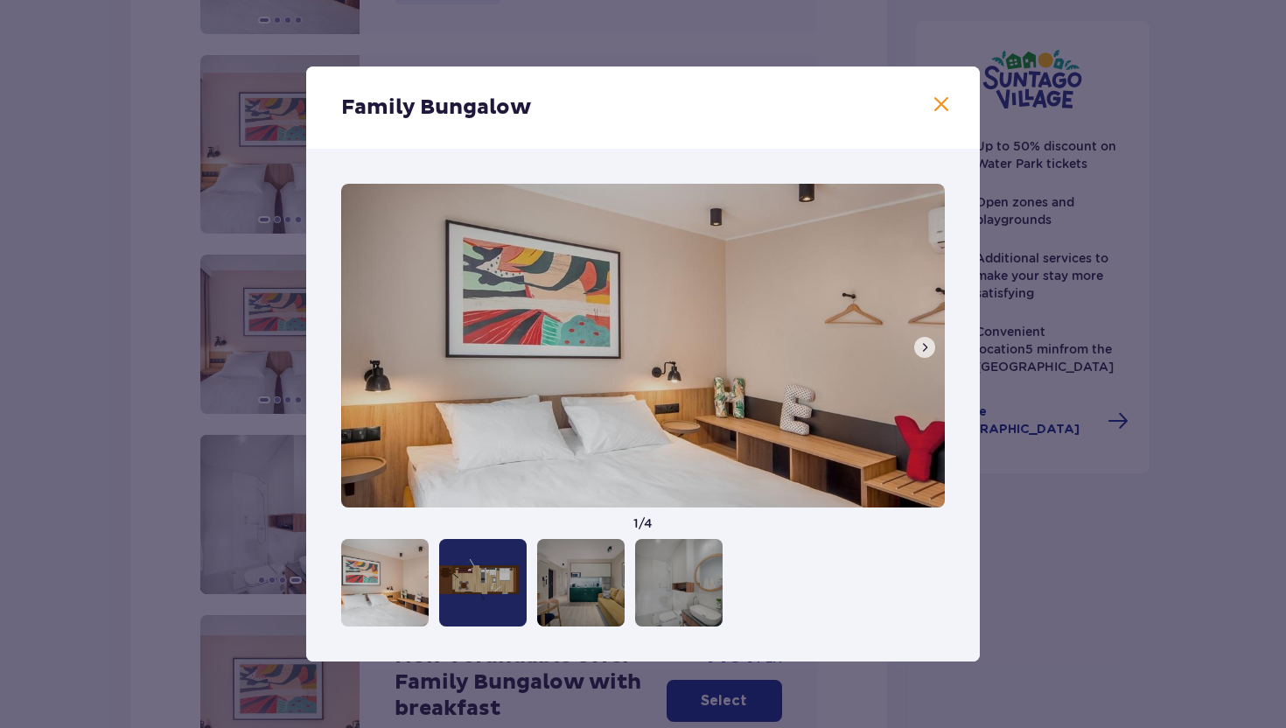
click at [946, 104] on span at bounding box center [941, 104] width 21 height 21
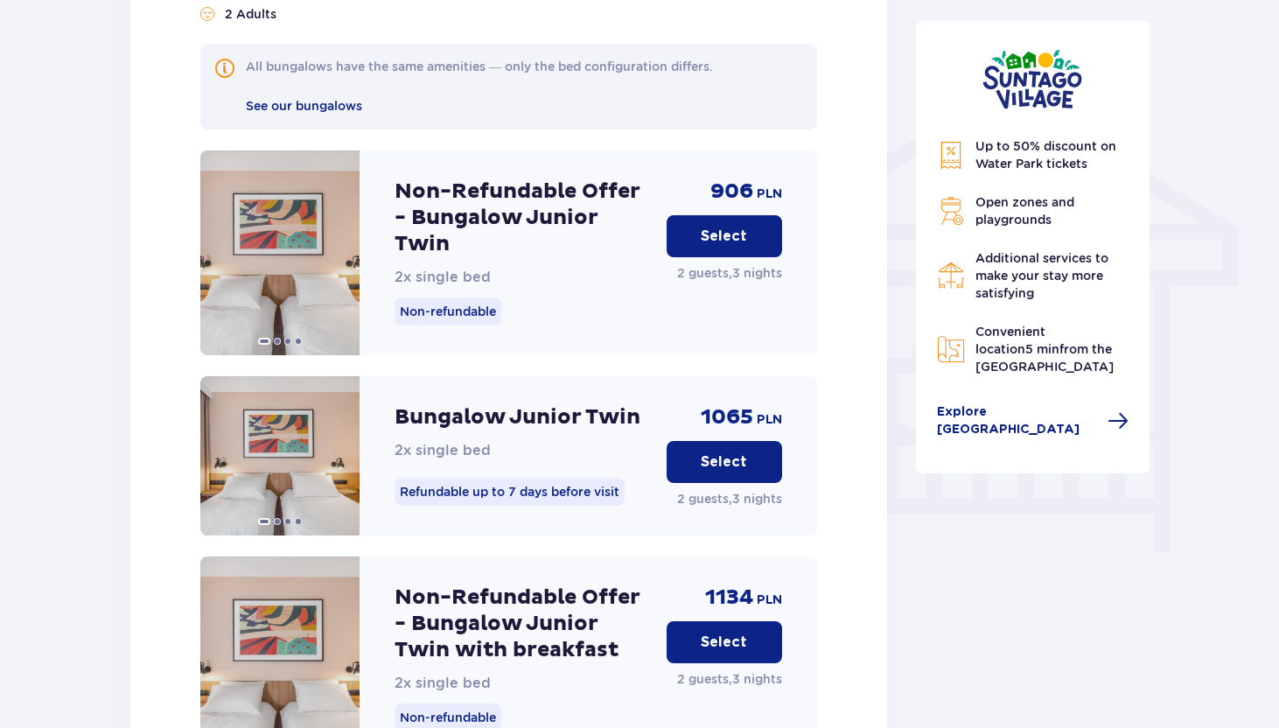
scroll to position [1330, 0]
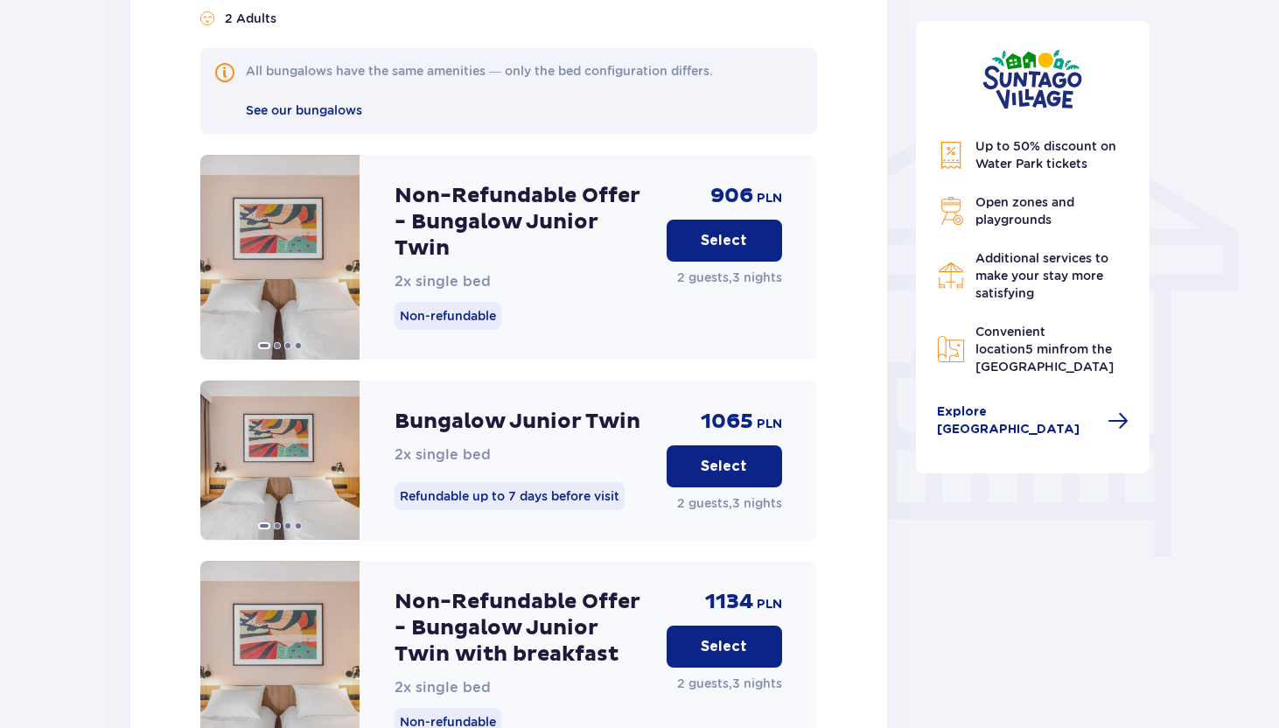
click at [683, 222] on button "Select" at bounding box center [724, 241] width 115 height 42
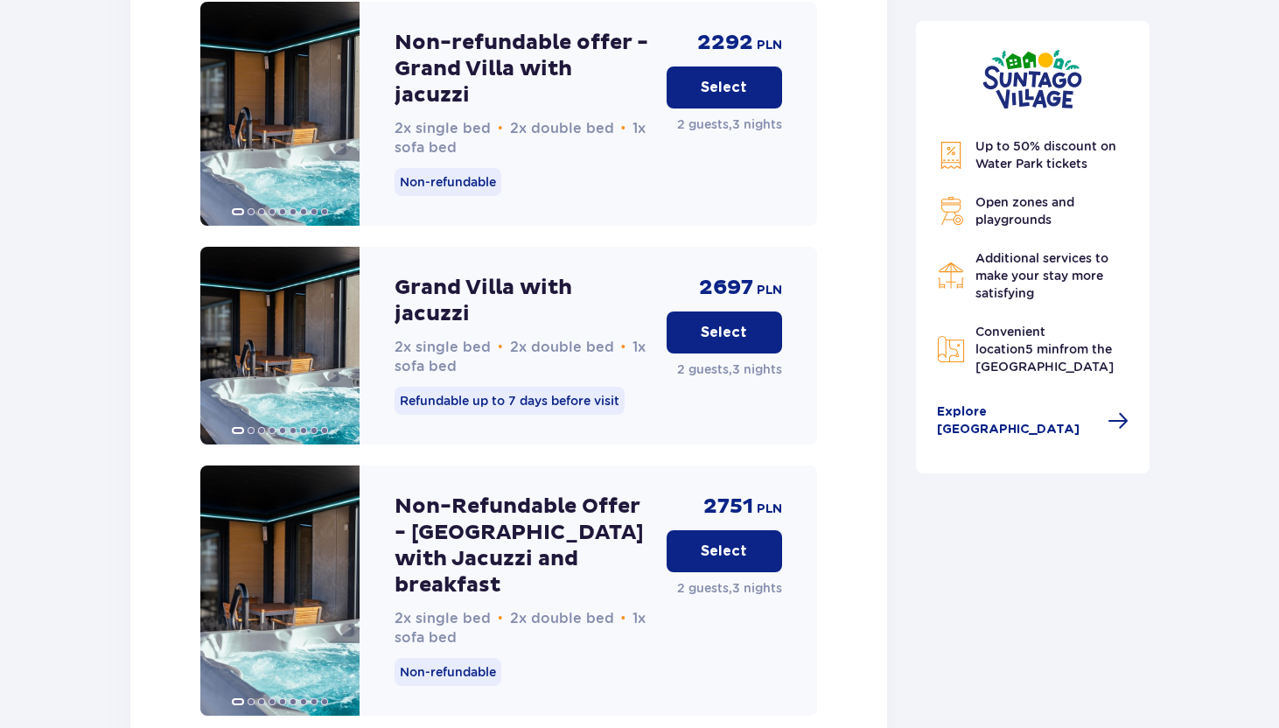
scroll to position [4295, 0]
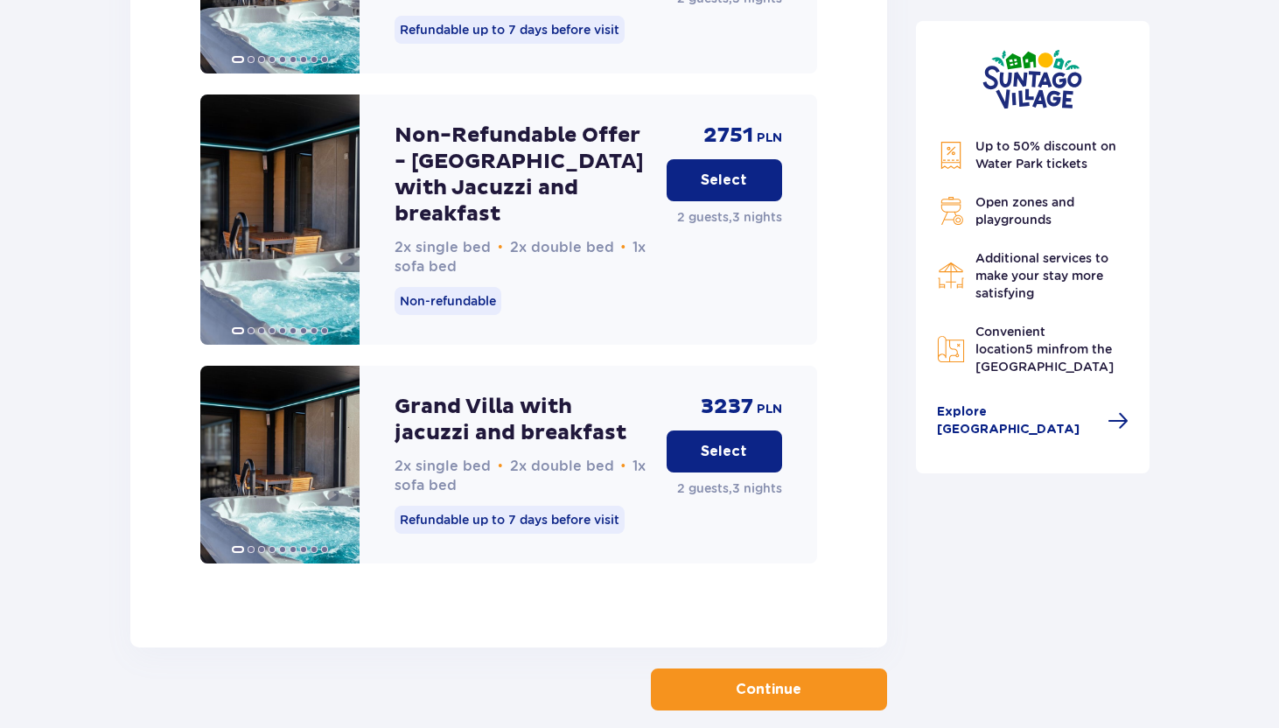
click at [681, 668] on button "Continue" at bounding box center [769, 689] width 236 height 42
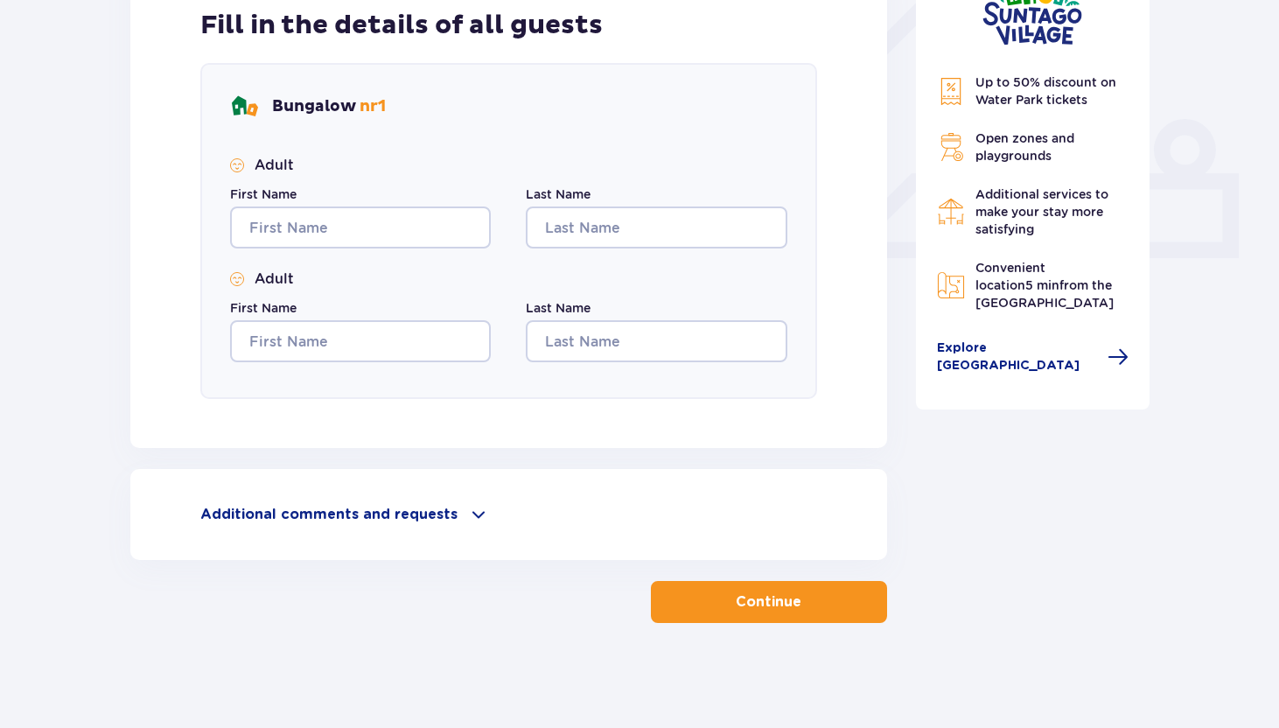
scroll to position [621, 0]
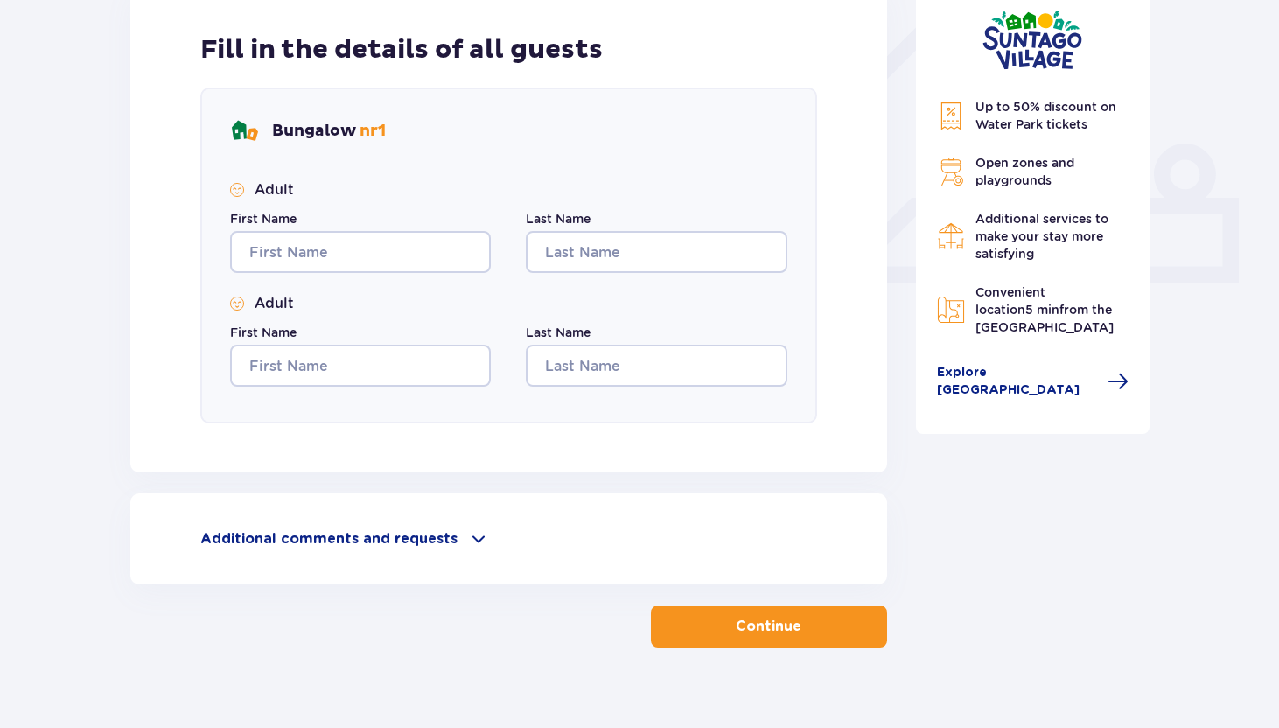
click at [423, 528] on div "Additional comments and requests" at bounding box center [508, 538] width 617 height 21
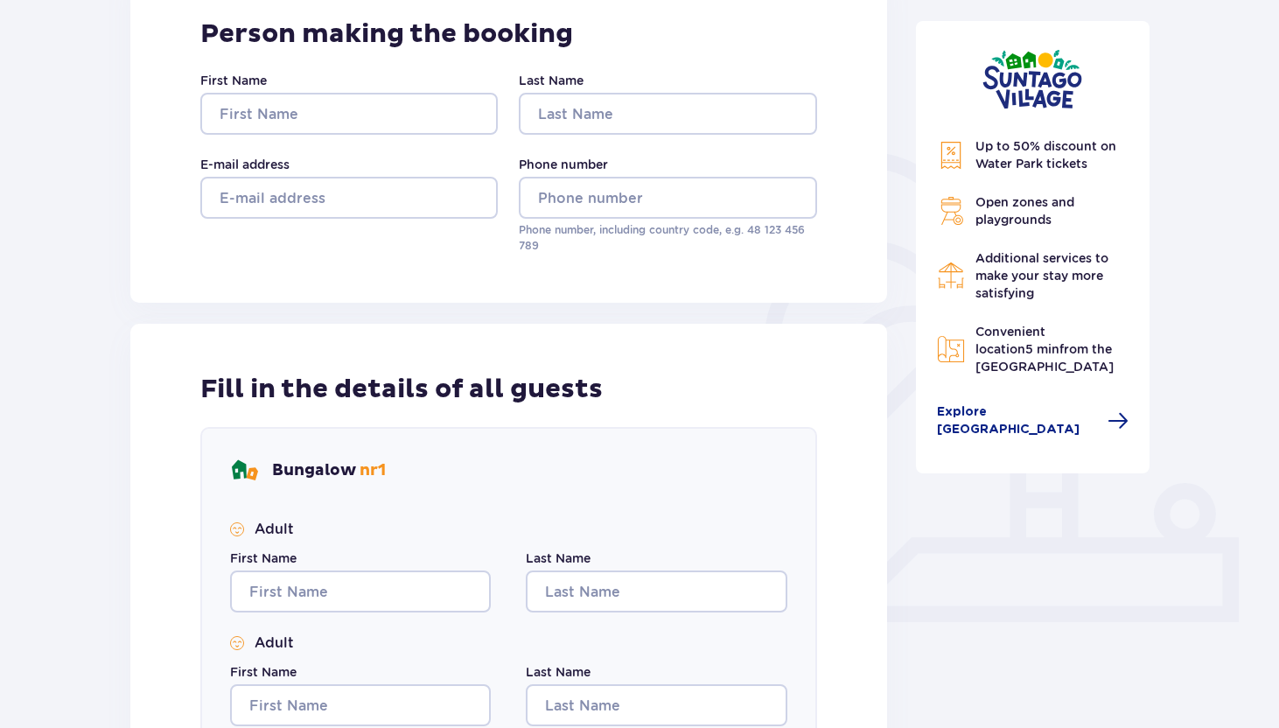
scroll to position [0, 0]
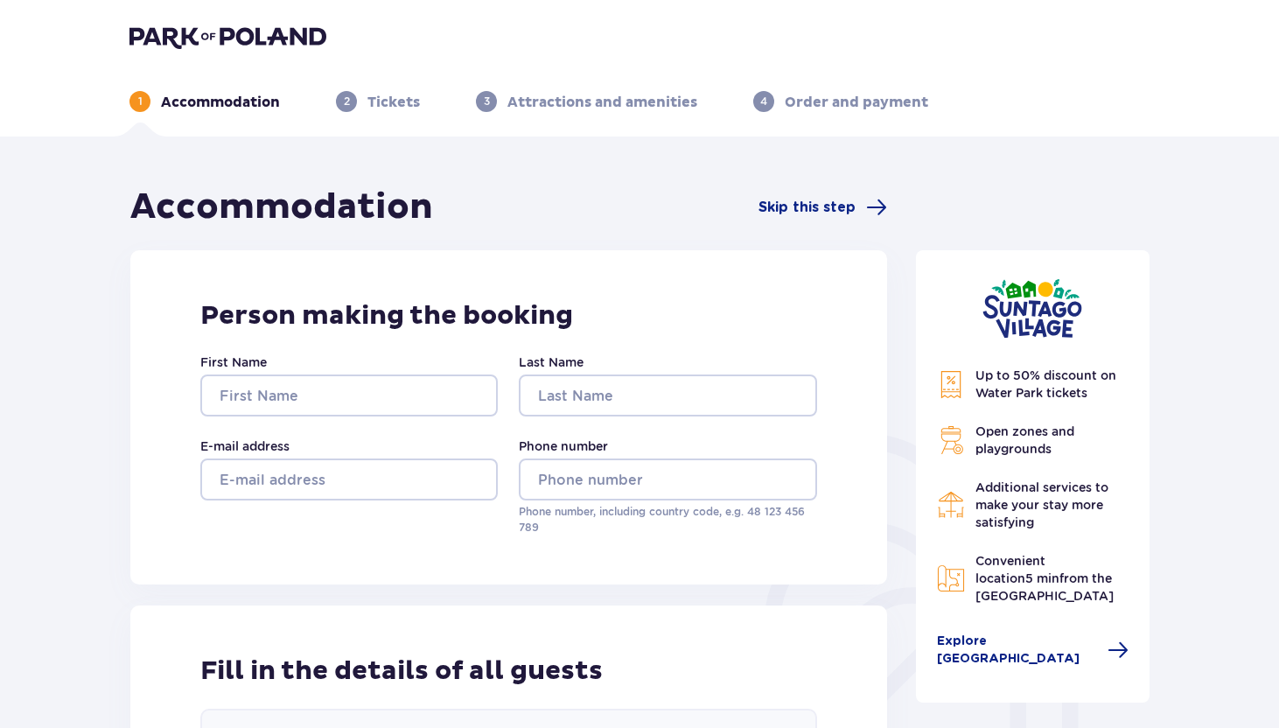
click at [784, 82] on div "1 Accommodation 2 Tickets 3 Attractions and amenities 4 Order and payment" at bounding box center [639, 80] width 1048 height 63
click at [614, 89] on div "1 Accommodation 2 Tickets 3 Attractions and amenities 4 Order and payment" at bounding box center [639, 80] width 1048 height 63
